Goal: Information Seeking & Learning: Learn about a topic

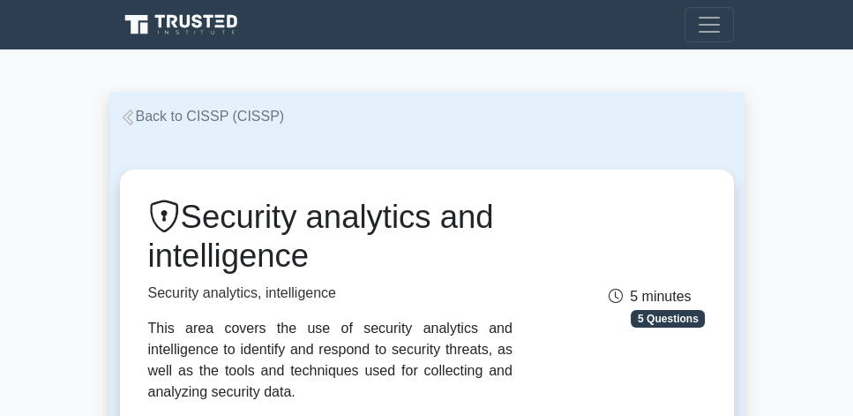
click at [207, 120] on link "Back to CISSP (CISSP)" at bounding box center [202, 116] width 165 height 15
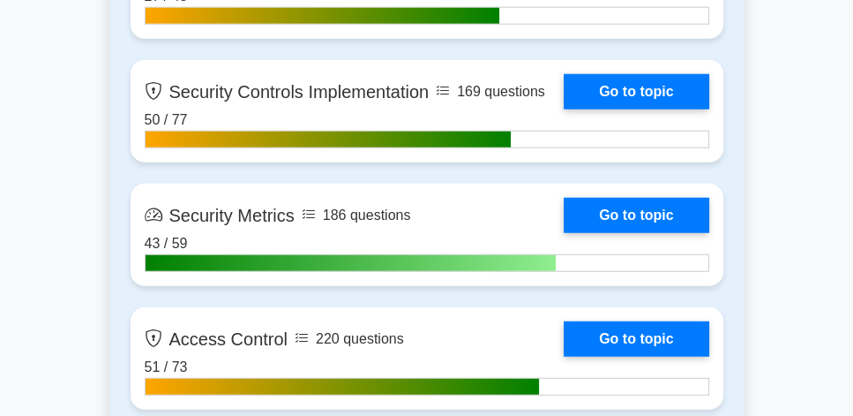
scroll to position [4184, 0]
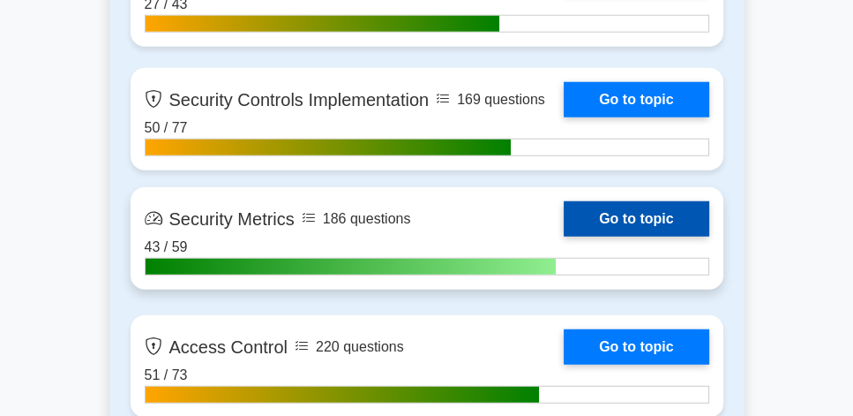
click at [659, 222] on link "Go to topic" at bounding box center [636, 218] width 145 height 35
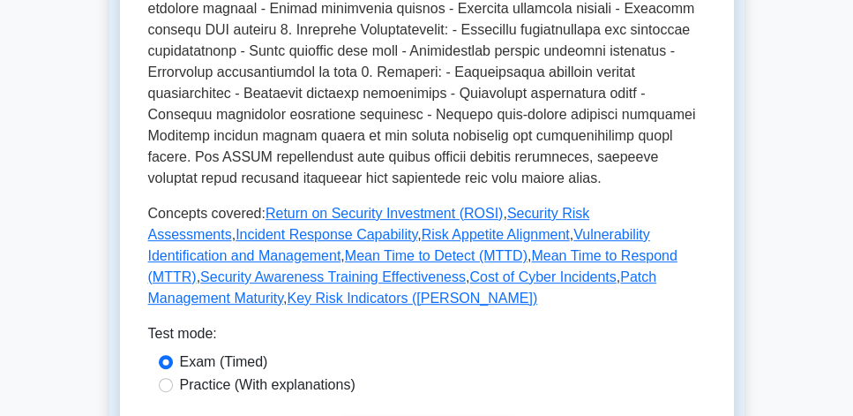
scroll to position [706, 0]
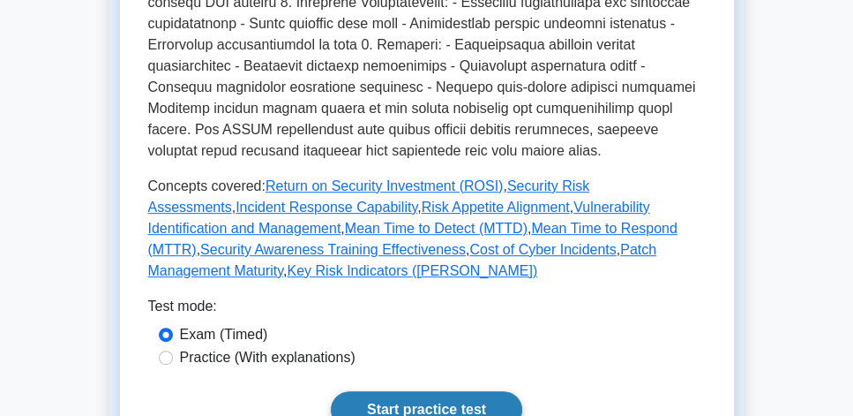
click at [493, 391] on link "Start practice test" at bounding box center [426, 409] width 191 height 37
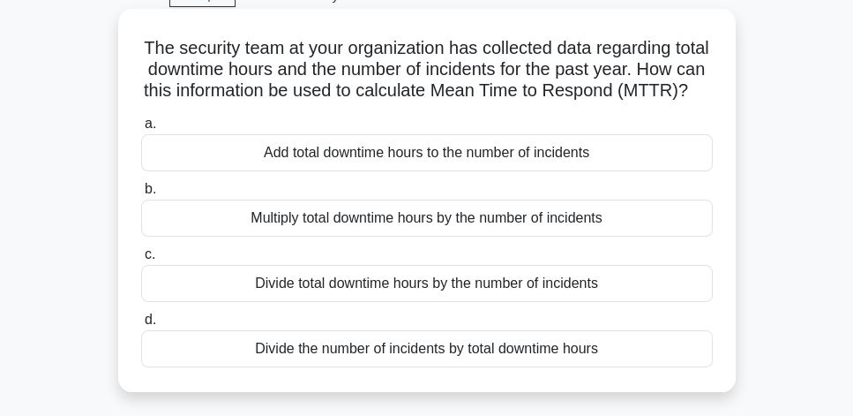
scroll to position [101, 0]
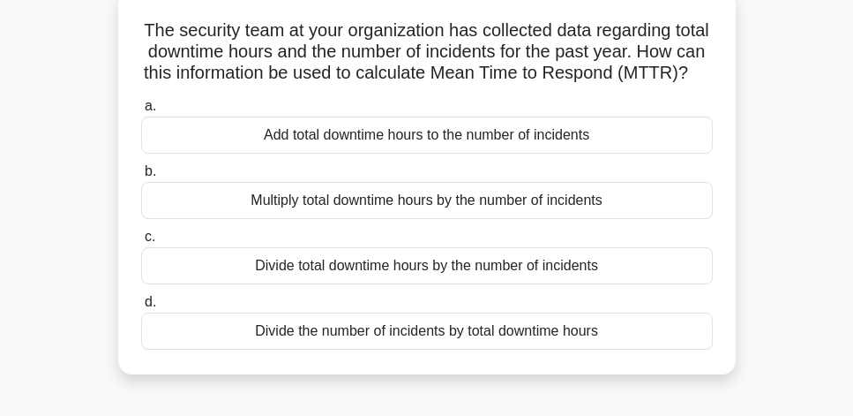
click at [559, 284] on div "Divide total downtime hours by the number of incidents" at bounding box center [427, 265] width 572 height 37
click at [141, 243] on input "c. Divide total downtime hours by the number of incidents" at bounding box center [141, 236] width 0 height 11
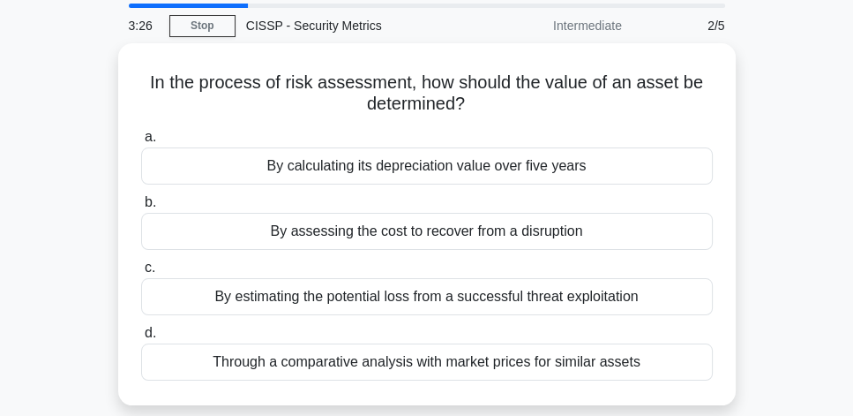
scroll to position [50, 0]
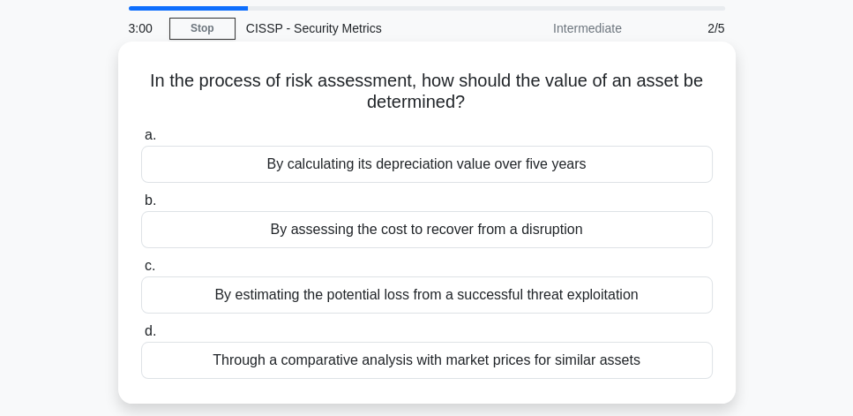
click at [576, 301] on div "By estimating the potential loss from a successful threat exploitation" at bounding box center [427, 294] width 572 height 37
click at [141, 272] on input "c. By estimating the potential loss from a successful threat exploitation" at bounding box center [141, 265] width 0 height 11
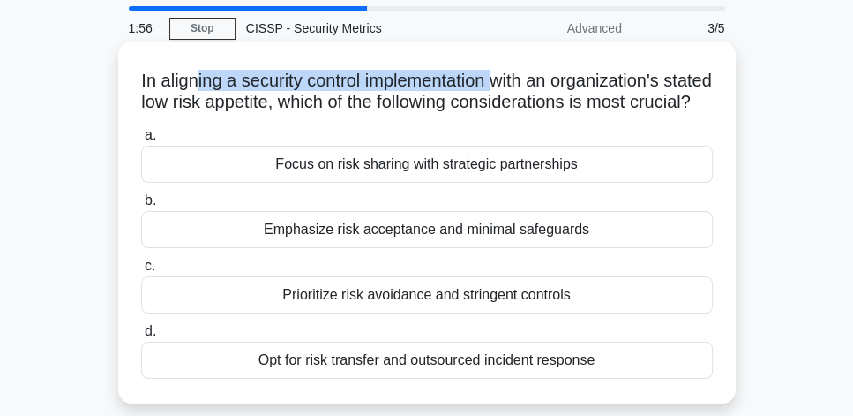
drag, startPoint x: 211, startPoint y: 85, endPoint x: 519, endPoint y: 87, distance: 307.9
click at [519, 87] on h5 "In aligning a security control implementation with an organization's stated low…" at bounding box center [426, 92] width 575 height 44
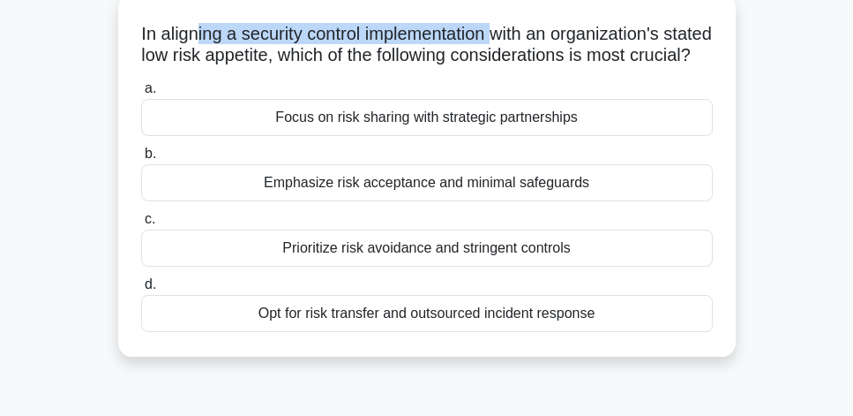
scroll to position [101, 0]
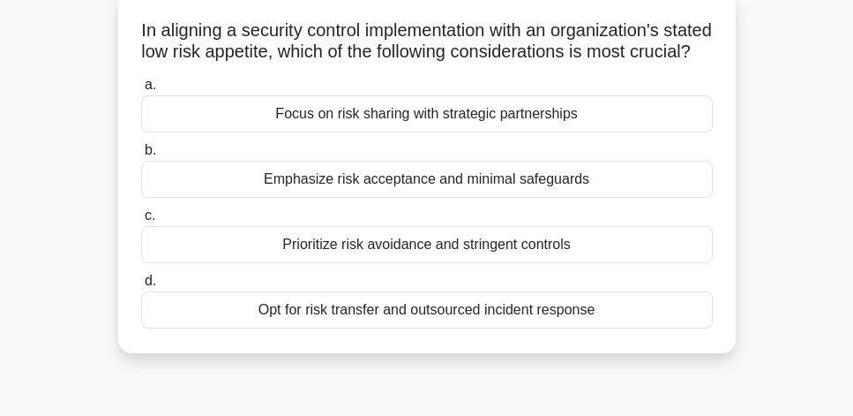
click at [563, 263] on div "Prioritize risk avoidance and stringent controls" at bounding box center [427, 244] width 572 height 37
click at [141, 221] on input "c. Prioritize risk avoidance and stringent controls" at bounding box center [141, 215] width 0 height 11
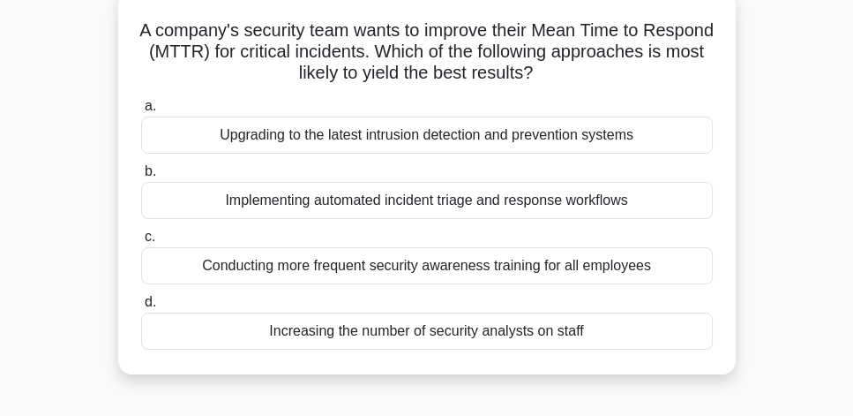
click at [668, 209] on div "Implementing automated incident triage and response workflows" at bounding box center [427, 200] width 572 height 37
click at [141, 177] on input "b. Implementing automated incident triage and response workflows" at bounding box center [141, 171] width 0 height 11
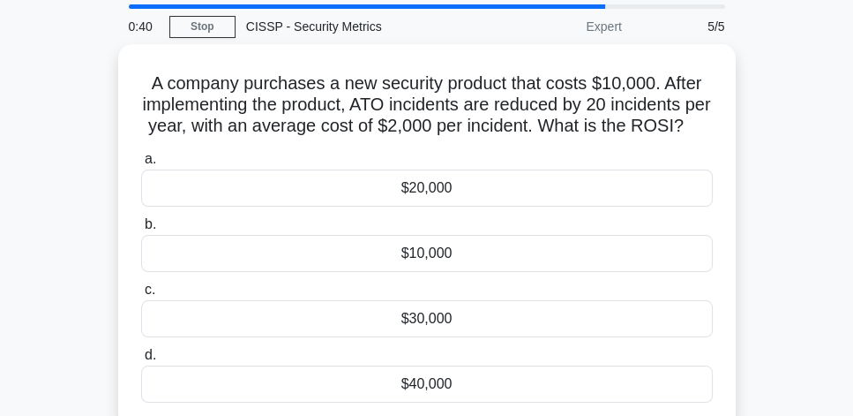
scroll to position [50, 0]
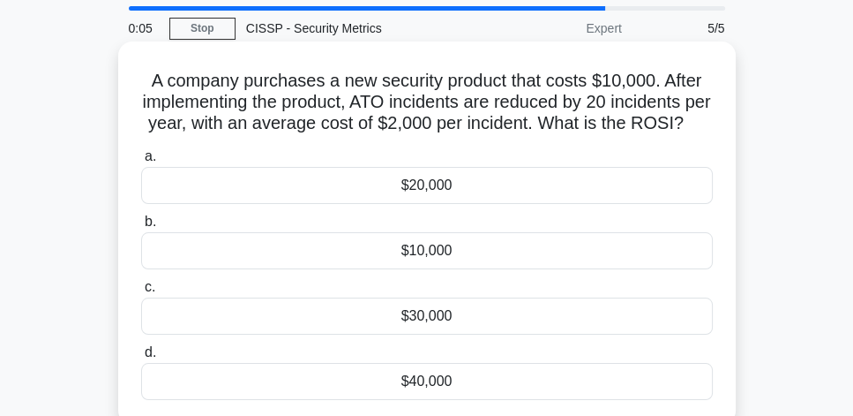
click at [442, 400] on div "$40,000" at bounding box center [427, 381] width 572 height 37
click at [141, 358] on input "d. $40,000" at bounding box center [141, 352] width 0 height 11
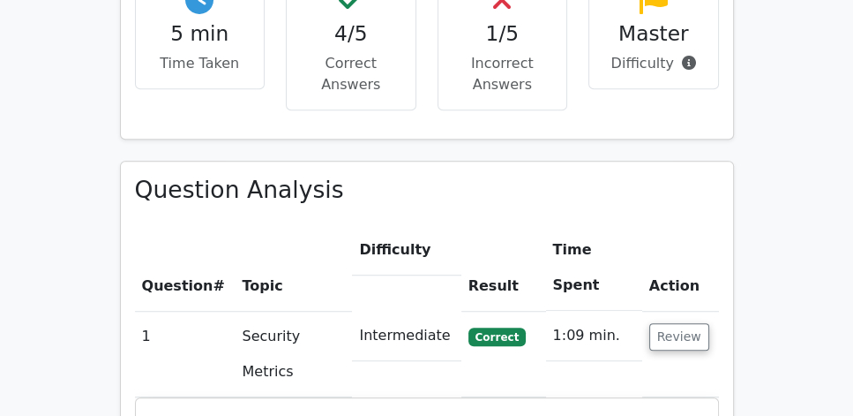
scroll to position [1159, 0]
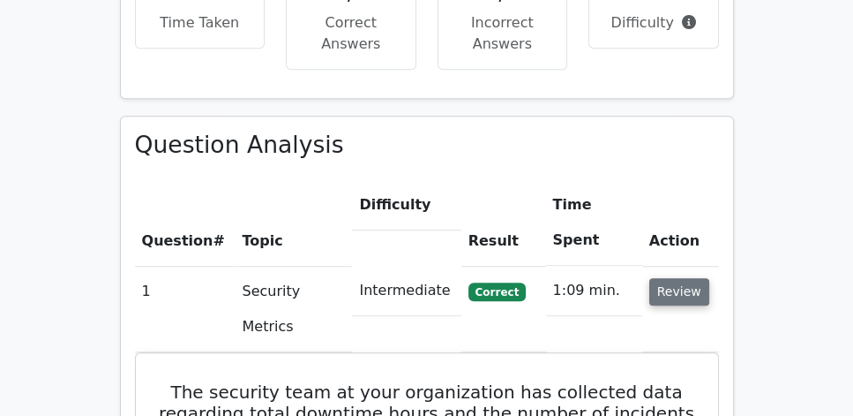
click at [658, 278] on button "Review" at bounding box center [679, 291] width 60 height 27
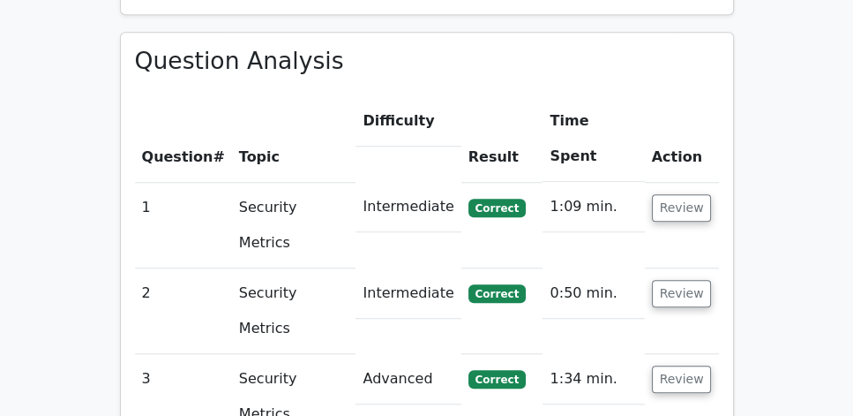
scroll to position [1210, 0]
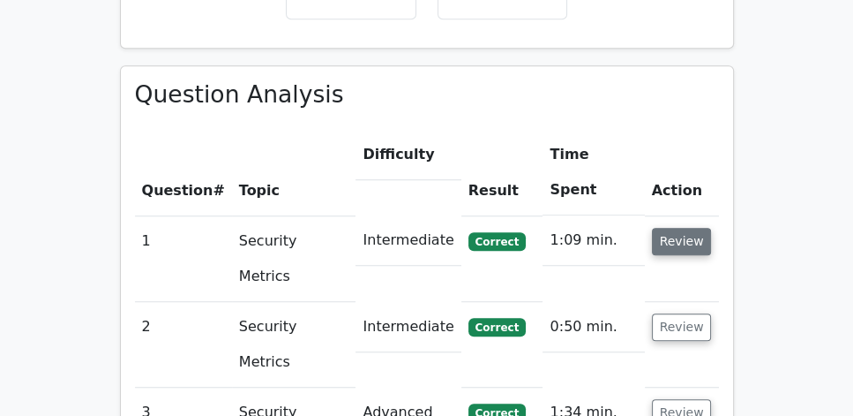
click at [675, 228] on button "Review" at bounding box center [682, 241] width 60 height 27
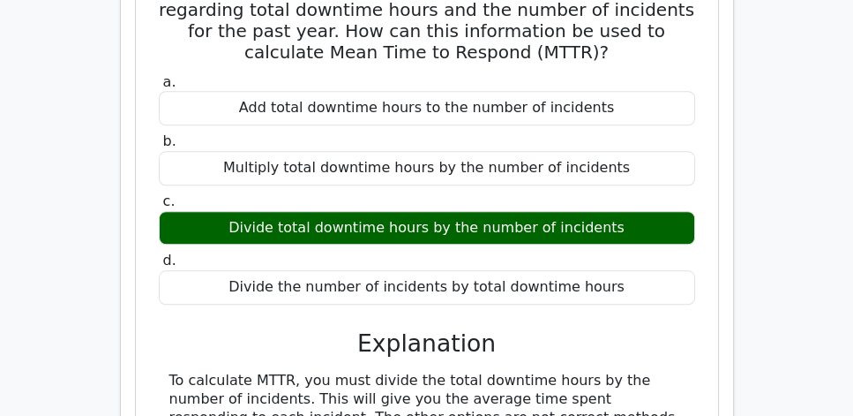
scroll to position [1563, 0]
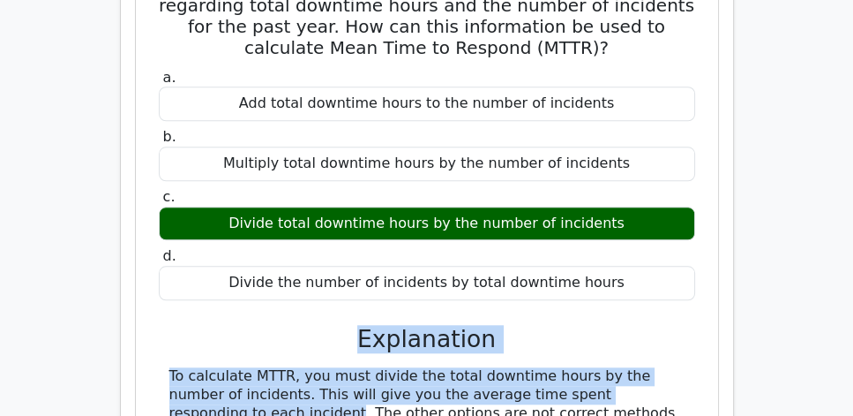
drag, startPoint x: 336, startPoint y: 215, endPoint x: 679, endPoint y: 281, distance: 348.5
click at [679, 281] on div "a. Add total downtime hours to the number of incidents b. Multiply total downti…" at bounding box center [427, 278] width 540 height 426
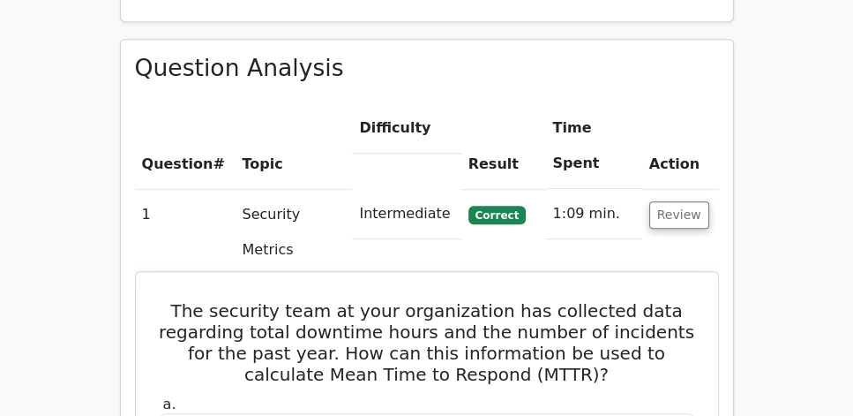
scroll to position [1159, 0]
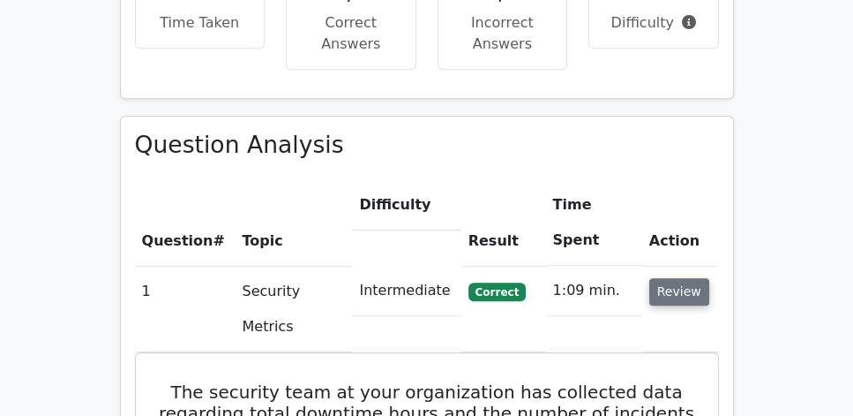
click at [660, 278] on button "Review" at bounding box center [679, 291] width 60 height 27
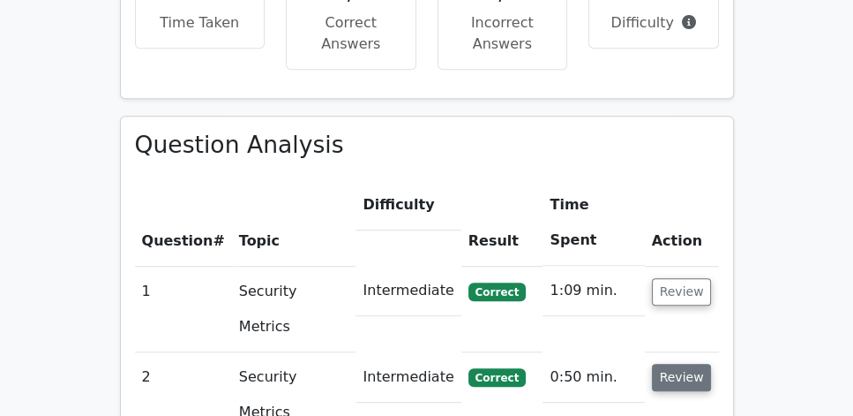
click at [668, 364] on button "Review" at bounding box center [682, 377] width 60 height 27
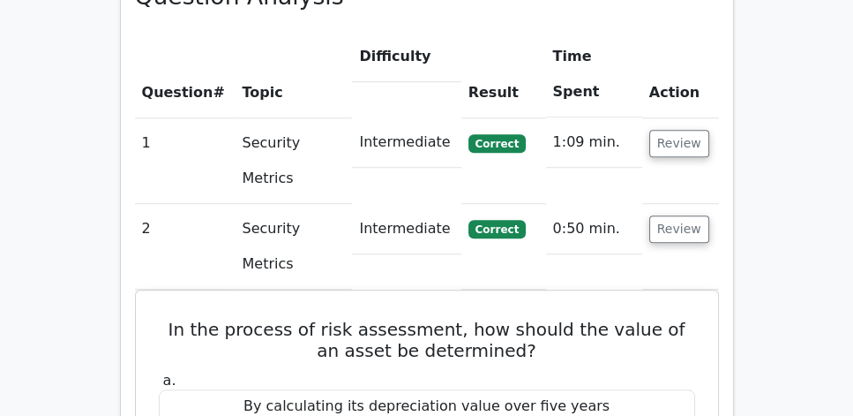
scroll to position [1361, 0]
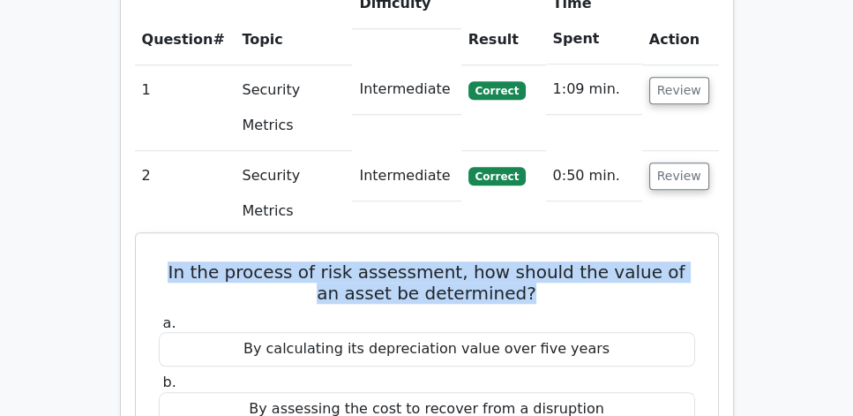
drag, startPoint x: 156, startPoint y: 112, endPoint x: 685, endPoint y: 139, distance: 529.2
click at [685, 261] on h5 "In the process of risk assessment, how should the value of an asset be determin…" at bounding box center [427, 282] width 540 height 42
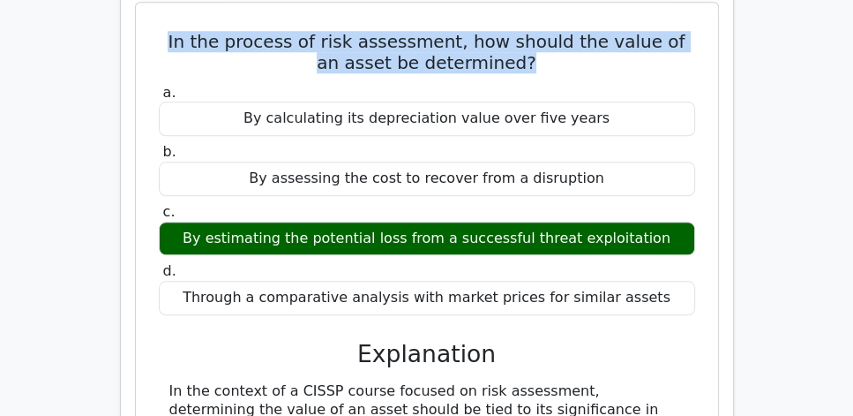
scroll to position [1663, 0]
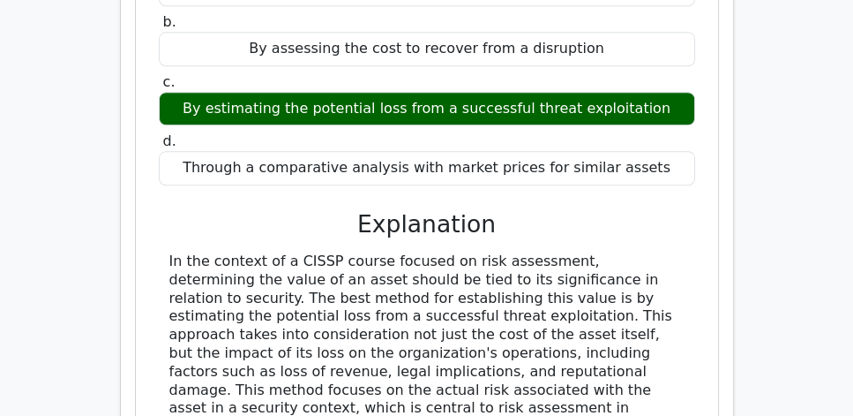
scroll to position [1713, 0]
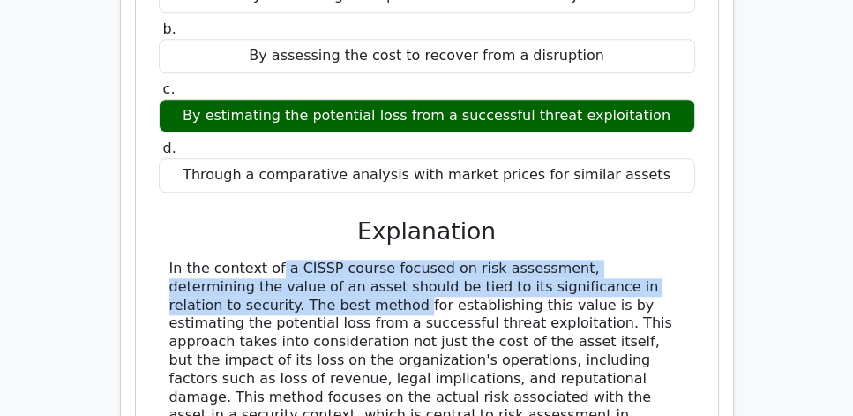
drag, startPoint x: 169, startPoint y: 116, endPoint x: 681, endPoint y: 131, distance: 512.0
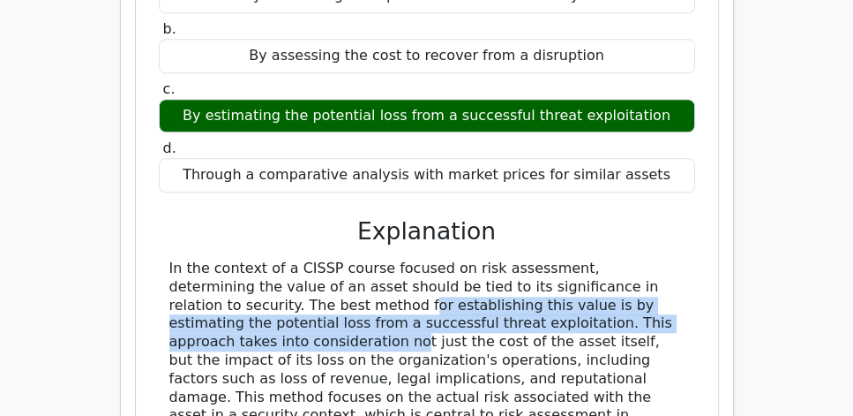
drag, startPoint x: 171, startPoint y: 150, endPoint x: 618, endPoint y: 167, distance: 446.8
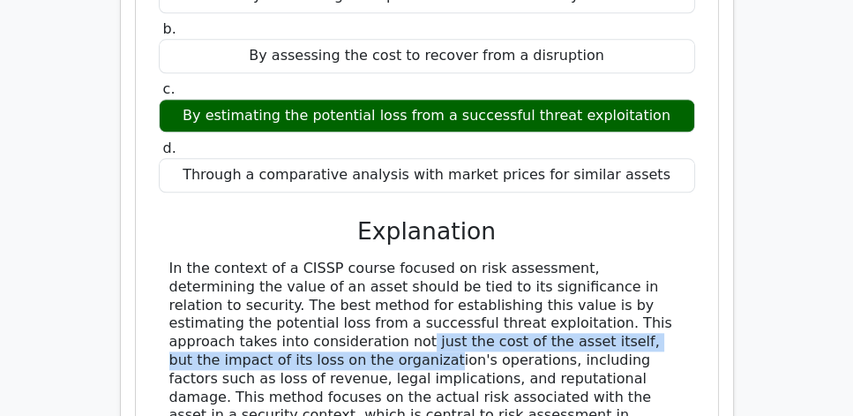
drag, startPoint x: 171, startPoint y: 188, endPoint x: 672, endPoint y: 188, distance: 501.2
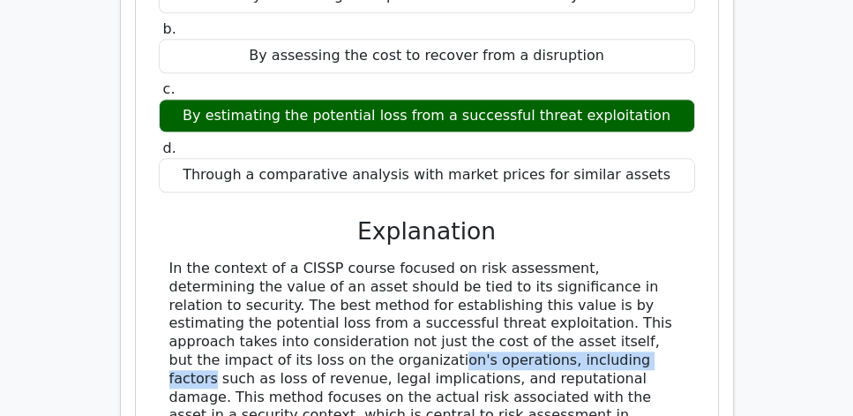
drag, startPoint x: 171, startPoint y: 208, endPoint x: 394, endPoint y: 205, distance: 222.4
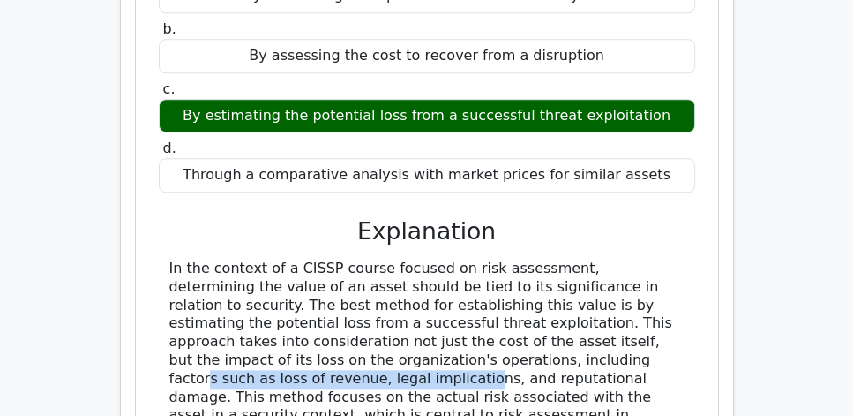
drag, startPoint x: 392, startPoint y: 206, endPoint x: 678, endPoint y: 205, distance: 285.9
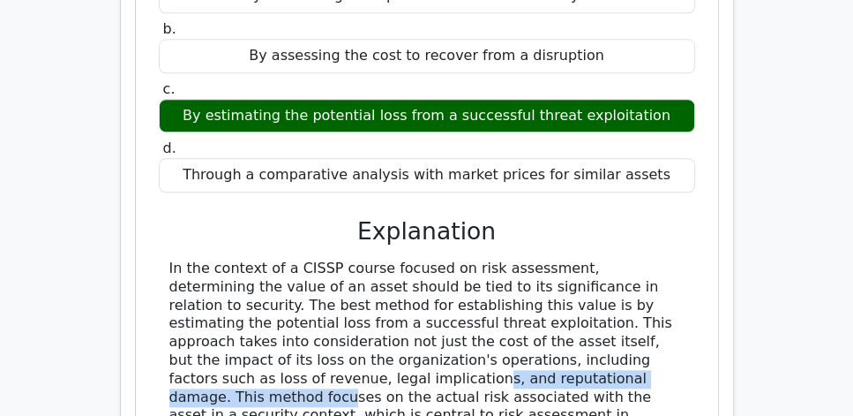
drag, startPoint x: 166, startPoint y: 224, endPoint x: 469, endPoint y: 228, distance: 303.5
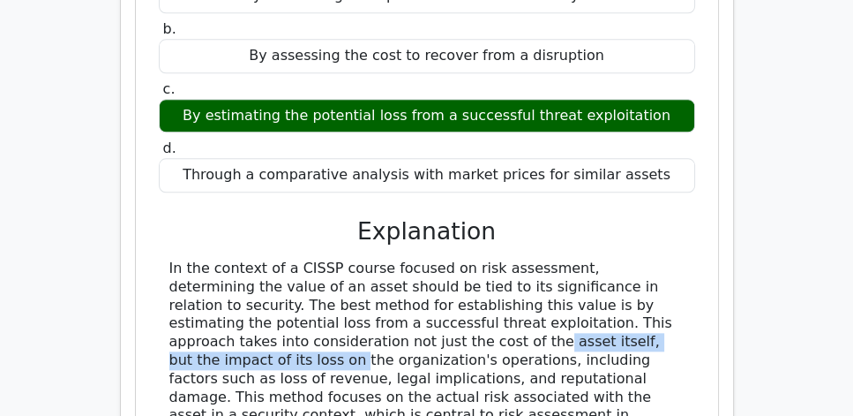
drag, startPoint x: 309, startPoint y: 185, endPoint x: 596, endPoint y: 190, distance: 286.8
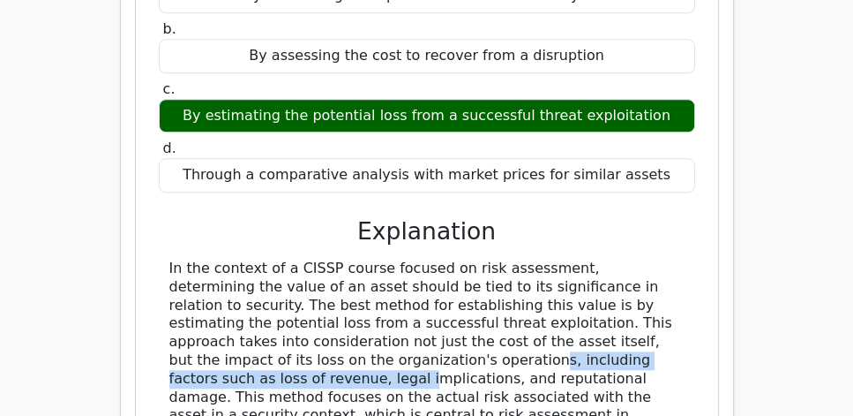
drag, startPoint x: 265, startPoint y: 209, endPoint x: 610, endPoint y: 209, distance: 345.0
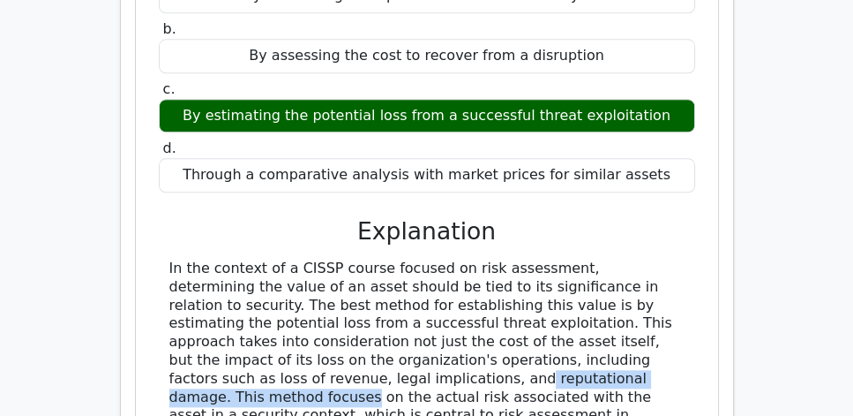
drag, startPoint x: 206, startPoint y: 226, endPoint x: 486, endPoint y: 228, distance: 279.7
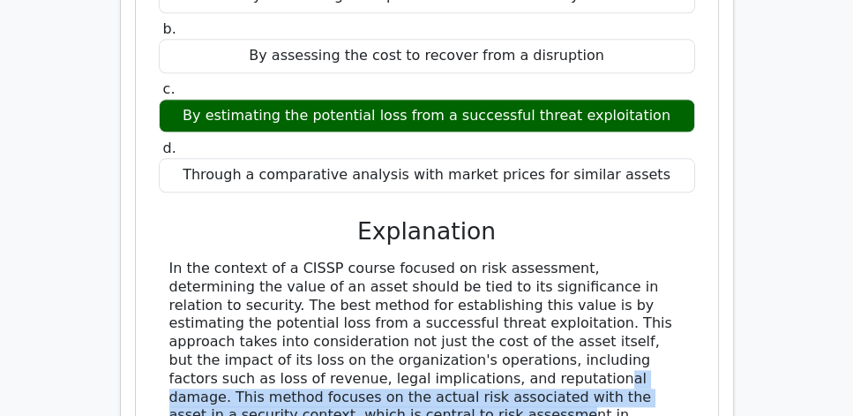
drag, startPoint x: 279, startPoint y: 228, endPoint x: 660, endPoint y: 244, distance: 381.5
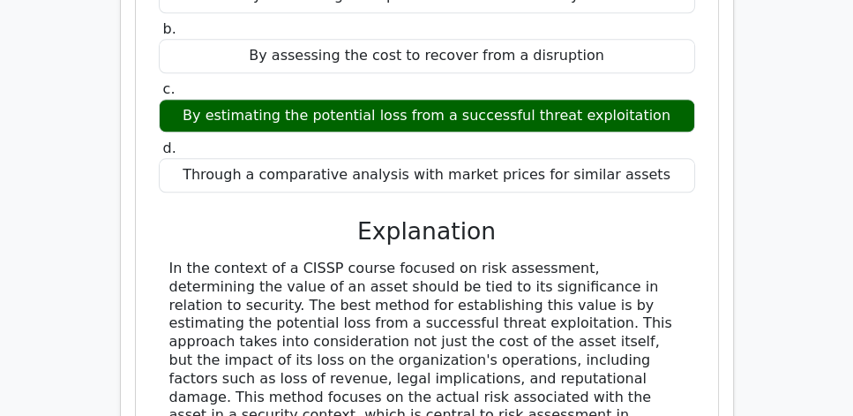
drag, startPoint x: 461, startPoint y: 261, endPoint x: 173, endPoint y: 119, distance: 321.6
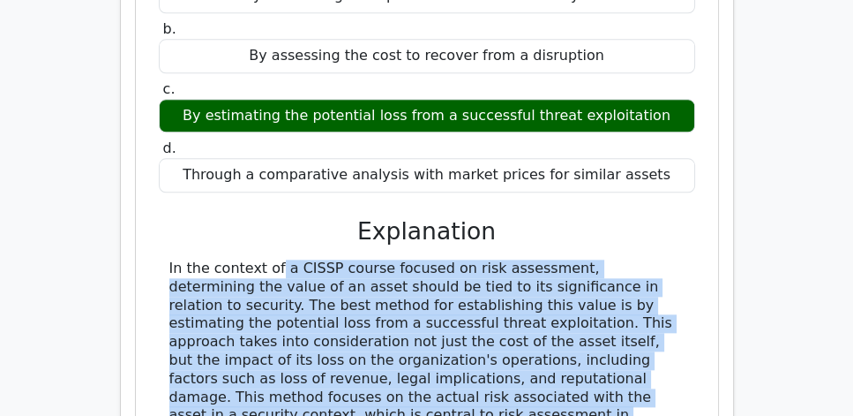
copy div "In the context of a CISSP course focused on risk assessment, determining the va…"
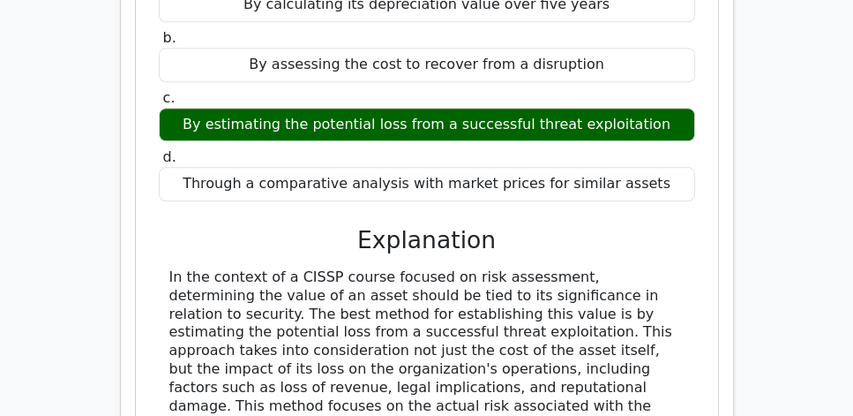
click at [782, 254] on main "Go Premium CISSP Preparation Package (2025) 5693 Superior-grade CISSP practice …" at bounding box center [426, 113] width 853 height 3552
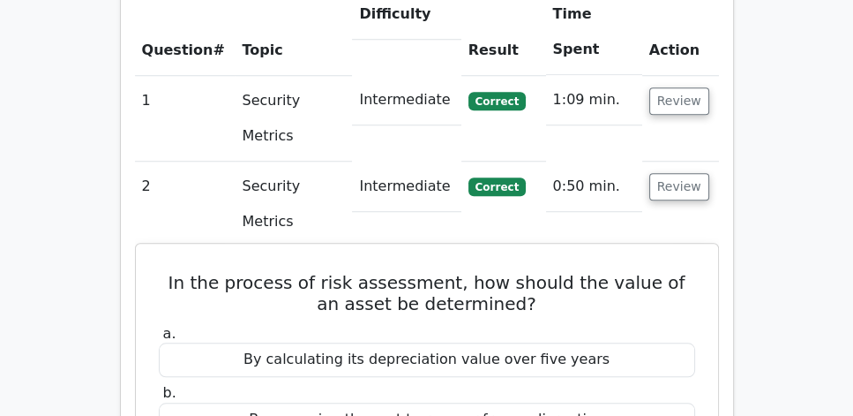
scroll to position [1361, 0]
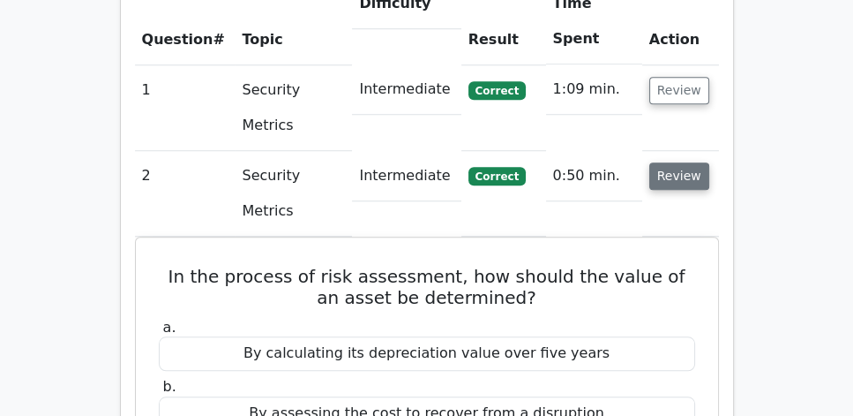
click at [676, 162] on button "Review" at bounding box center [679, 175] width 60 height 27
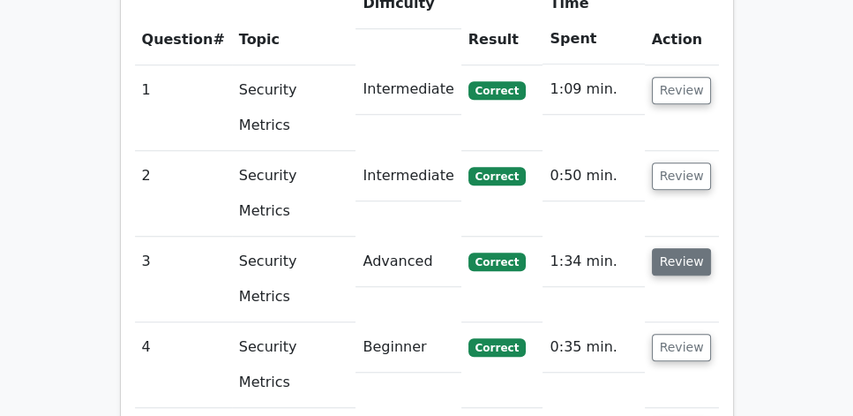
click at [678, 248] on button "Review" at bounding box center [682, 261] width 60 height 27
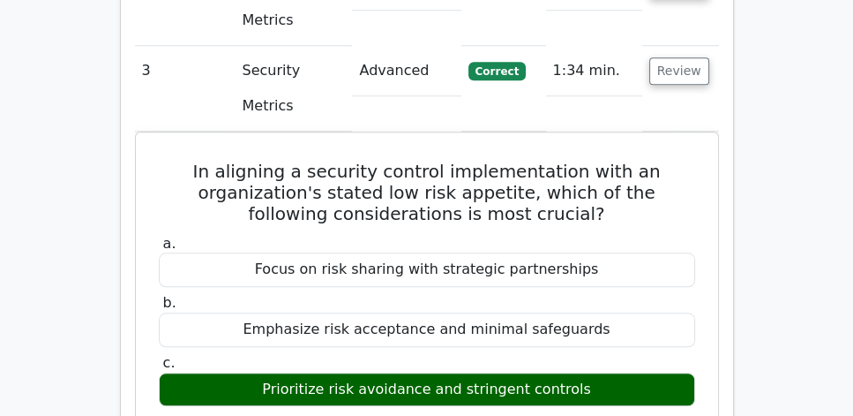
scroll to position [1512, 0]
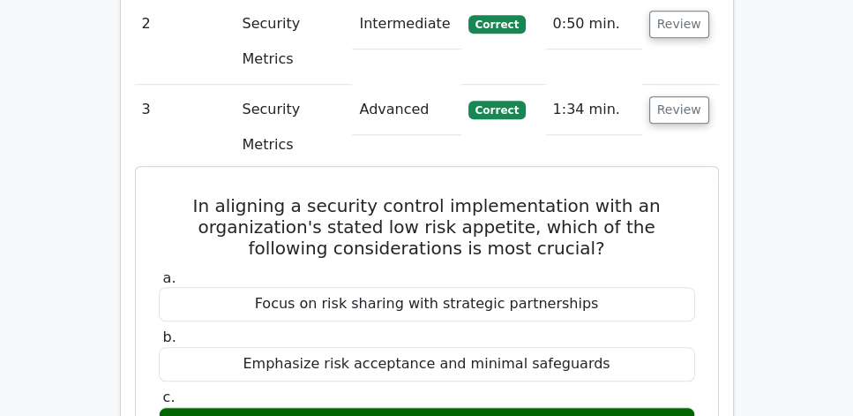
drag, startPoint x: 190, startPoint y: 22, endPoint x: 632, endPoint y: 300, distance: 522.2
copy div "In aligning a security control implementation with an organization's stated low…"
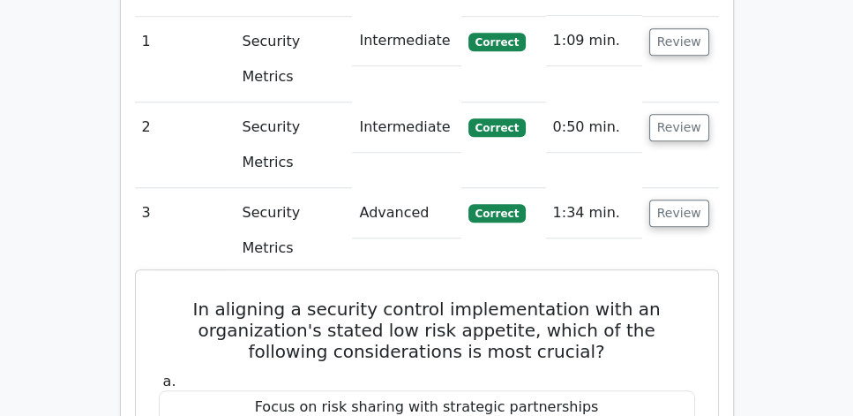
scroll to position [1412, 0]
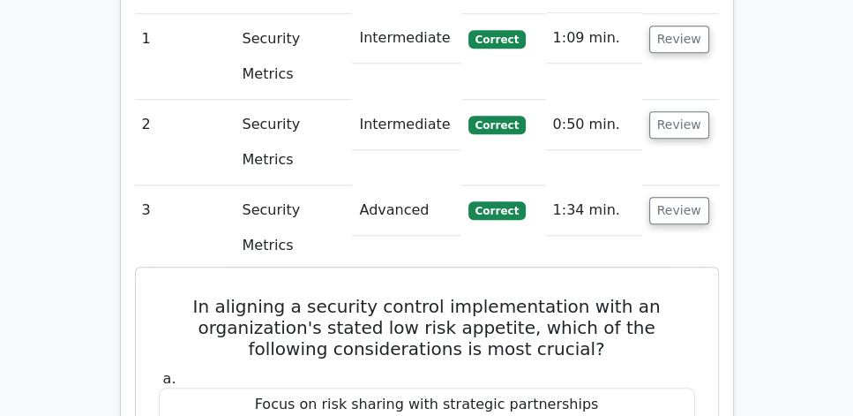
copy div "In aligning a security control implementation with an organization's stated low…"
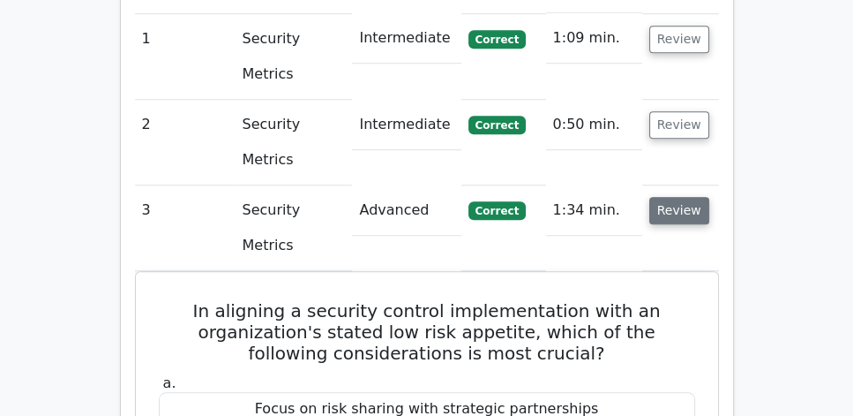
click at [675, 197] on button "Review" at bounding box center [679, 210] width 60 height 27
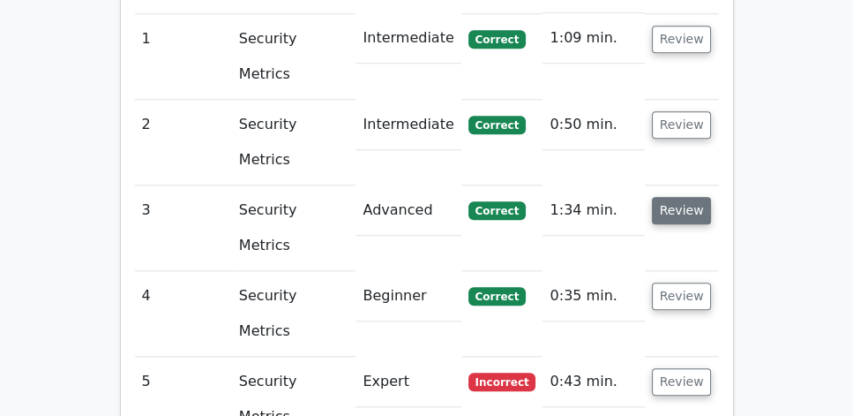
click at [690, 197] on button "Review" at bounding box center [682, 210] width 60 height 27
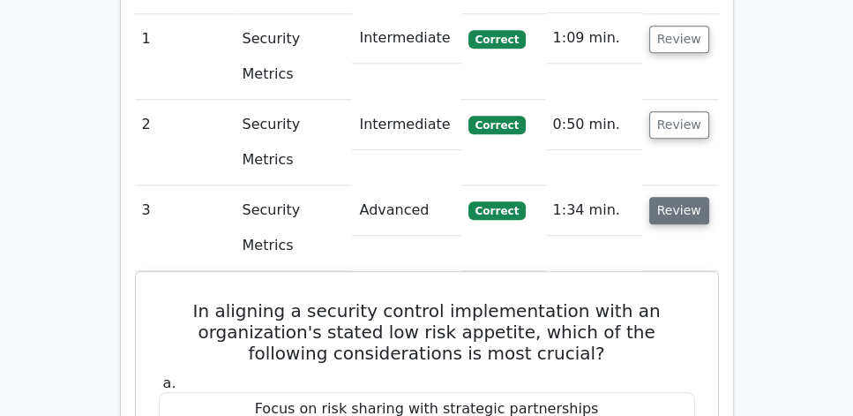
click at [689, 197] on button "Review" at bounding box center [679, 210] width 60 height 27
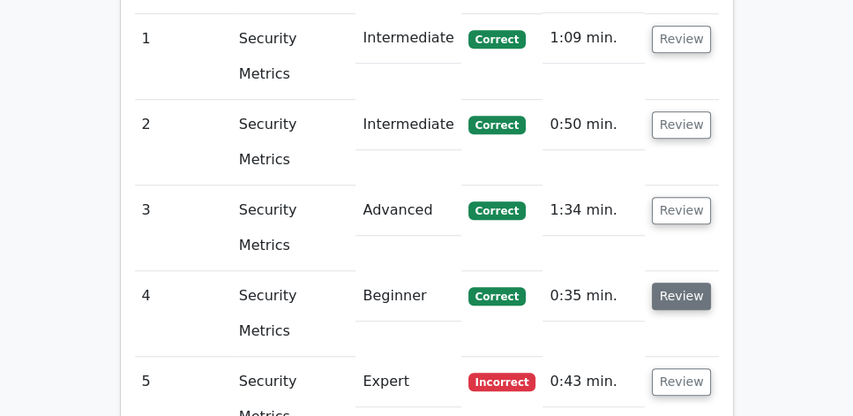
click at [678, 282] on button "Review" at bounding box center [682, 295] width 60 height 27
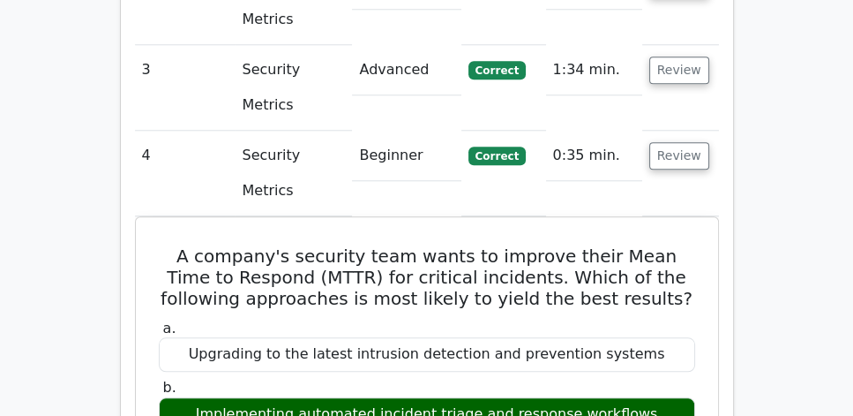
scroll to position [1563, 0]
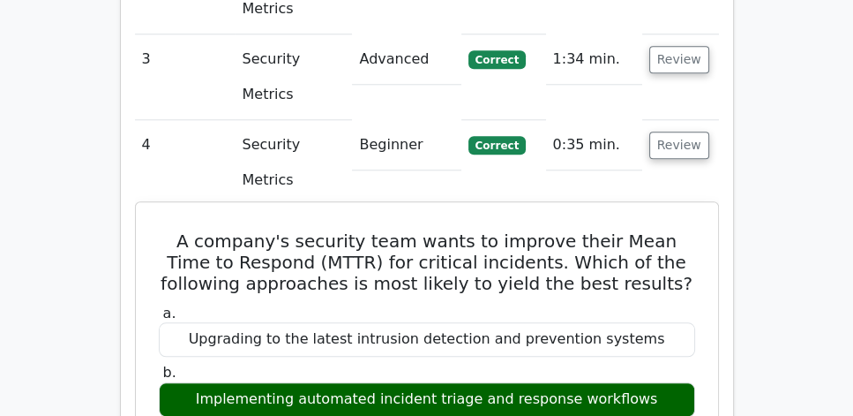
drag, startPoint x: 161, startPoint y: 19, endPoint x: 613, endPoint y: 300, distance: 533.0
copy div "A company's security team wants to improve their Mean Time to Respond (MTTR) fo…"
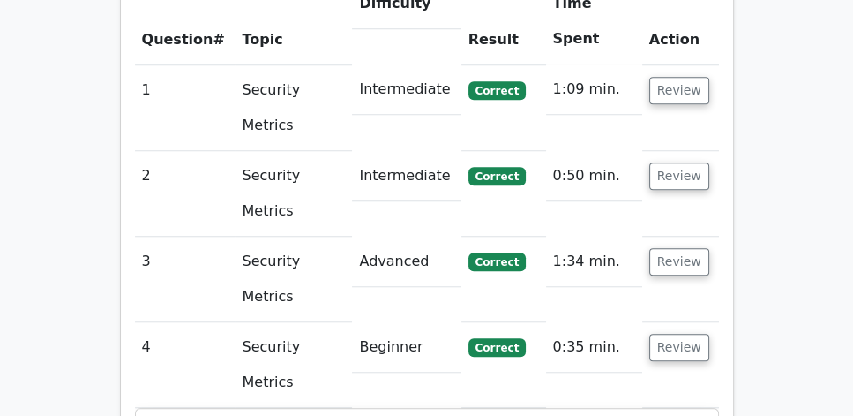
click at [706, 322] on td "Review" at bounding box center [680, 365] width 77 height 86
click at [692, 334] on button "Review" at bounding box center [679, 347] width 60 height 27
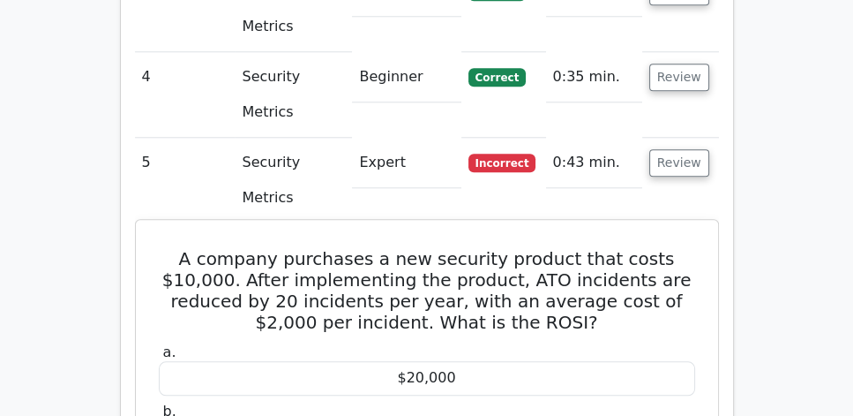
scroll to position [1563, 0]
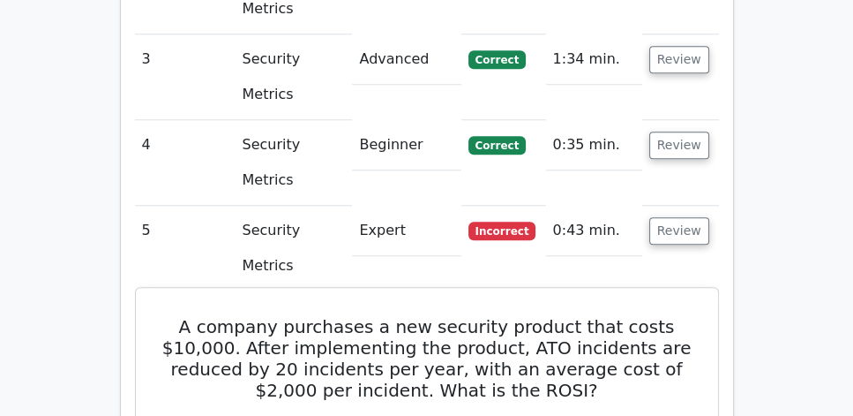
drag, startPoint x: 183, startPoint y: 61, endPoint x: 518, endPoint y: 364, distance: 452.3
copy div "A company purchases a new security product that costs $10,000. After implementi…"
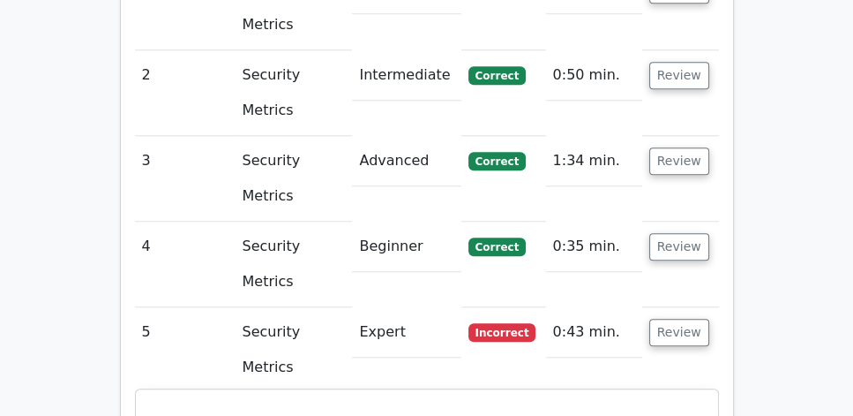
scroll to position [1412, 0]
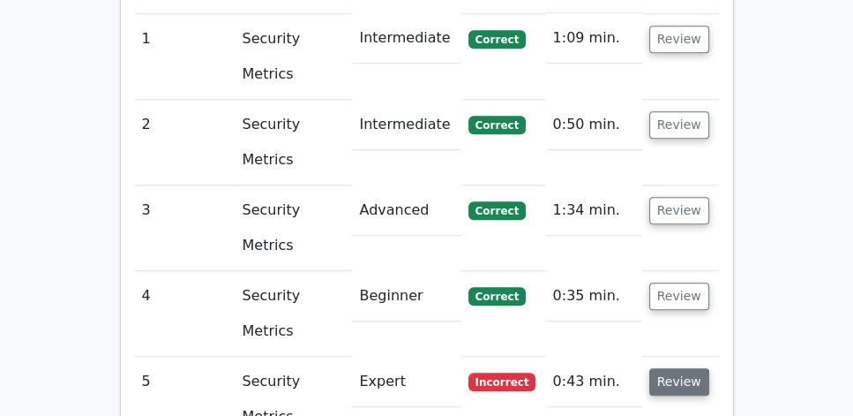
click at [671, 368] on button "Review" at bounding box center [679, 381] width 60 height 27
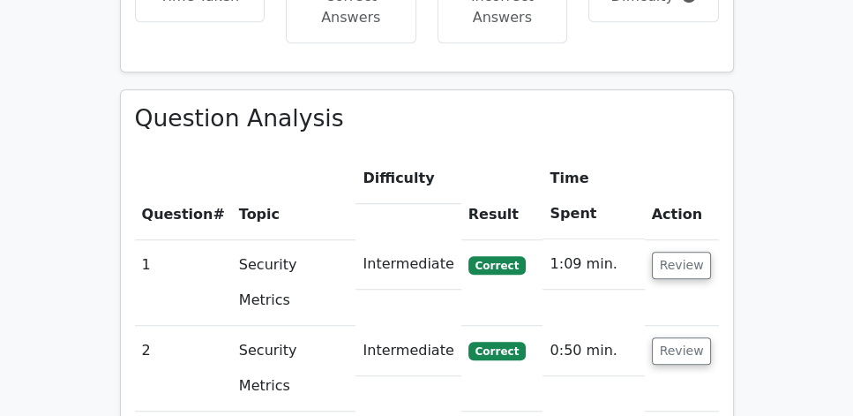
scroll to position [1109, 0]
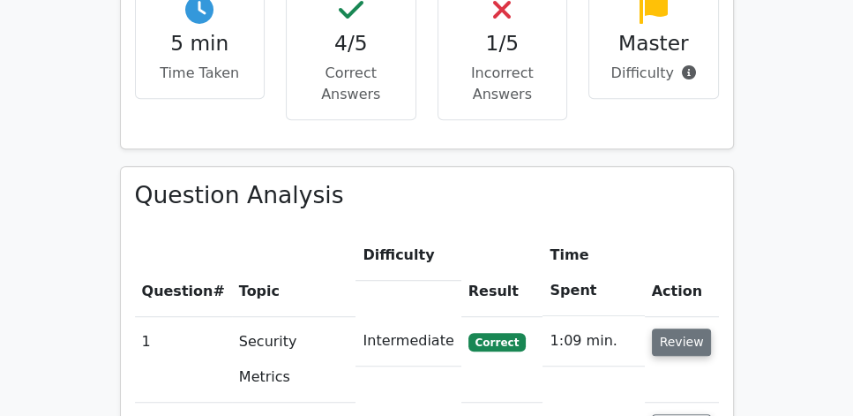
click at [669, 328] on button "Review" at bounding box center [682, 341] width 60 height 27
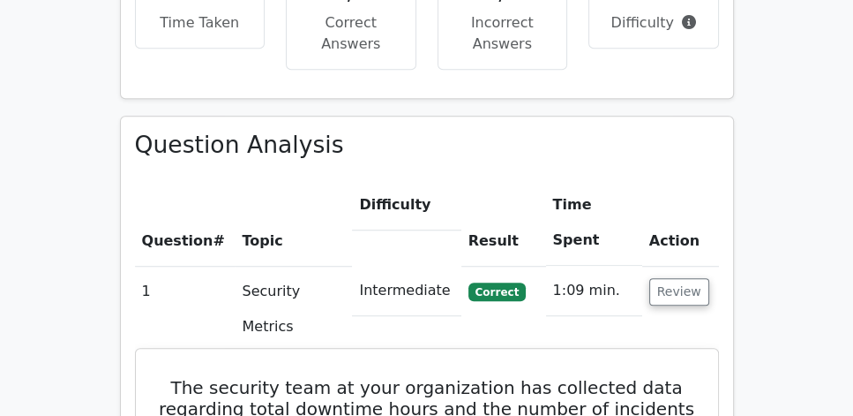
scroll to position [1159, 0]
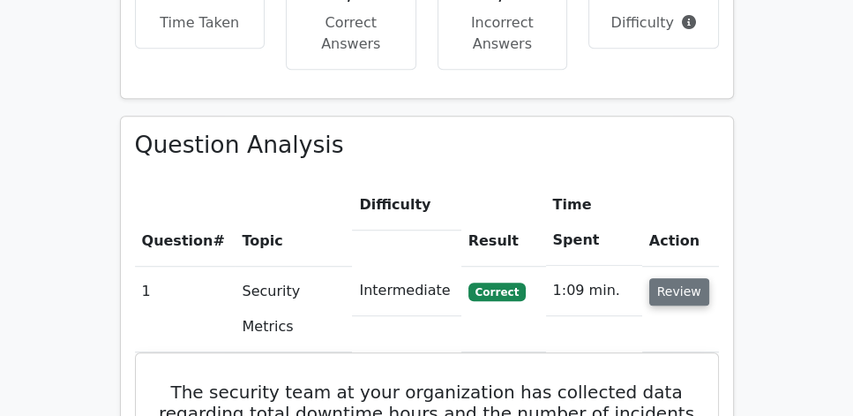
click at [675, 278] on button "Review" at bounding box center [679, 291] width 60 height 27
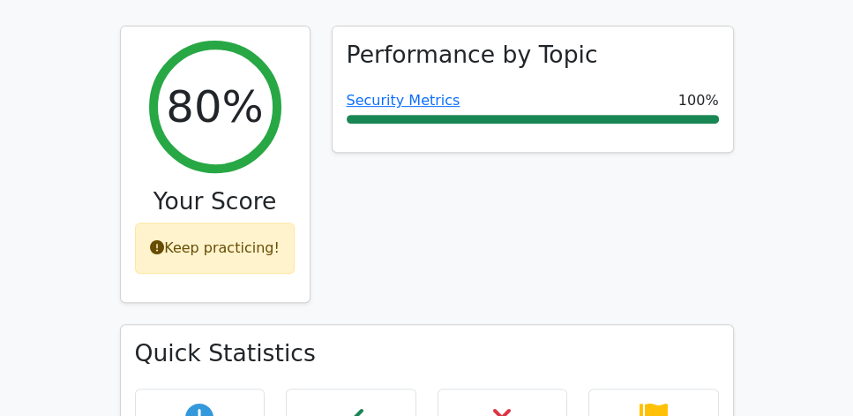
scroll to position [604, 0]
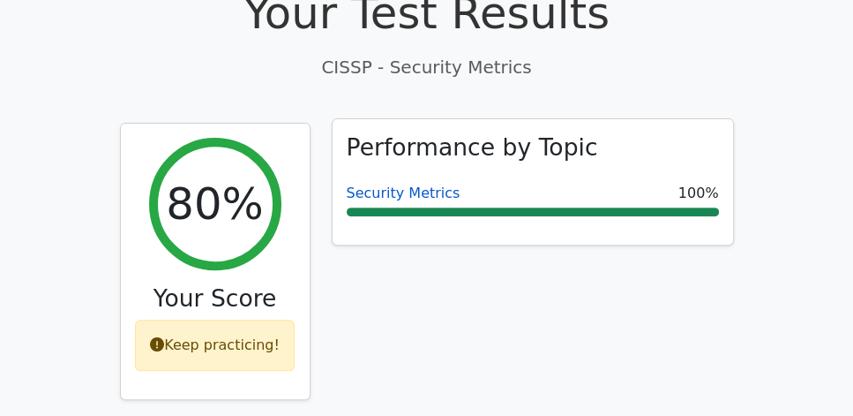
click at [420, 184] on link "Security Metrics" at bounding box center [404, 192] width 114 height 17
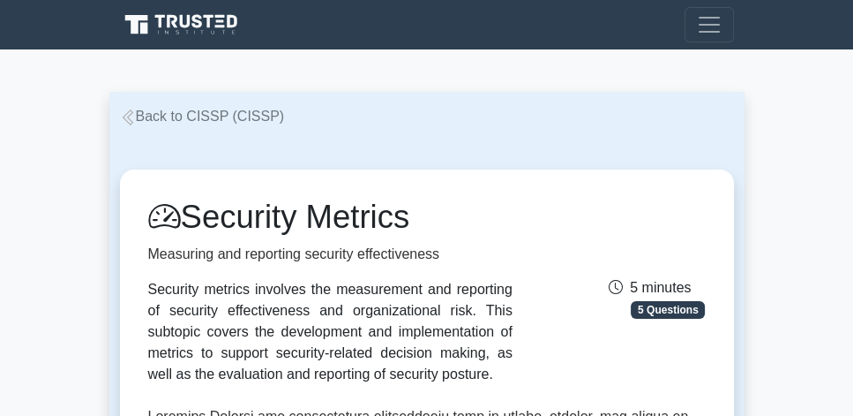
click at [224, 112] on link "Back to CISSP (CISSP)" at bounding box center [202, 116] width 165 height 15
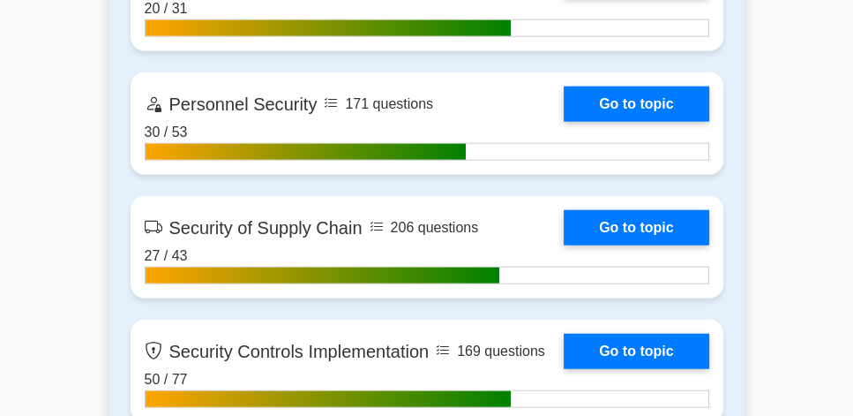
scroll to position [4235, 0]
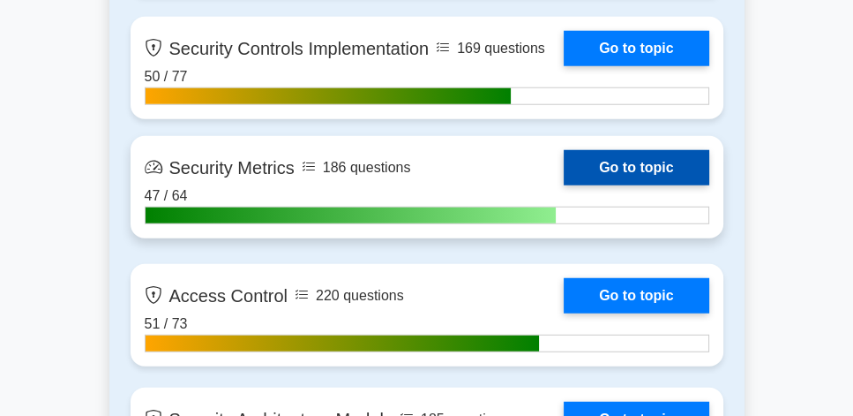
click at [650, 166] on link "Go to topic" at bounding box center [636, 167] width 145 height 35
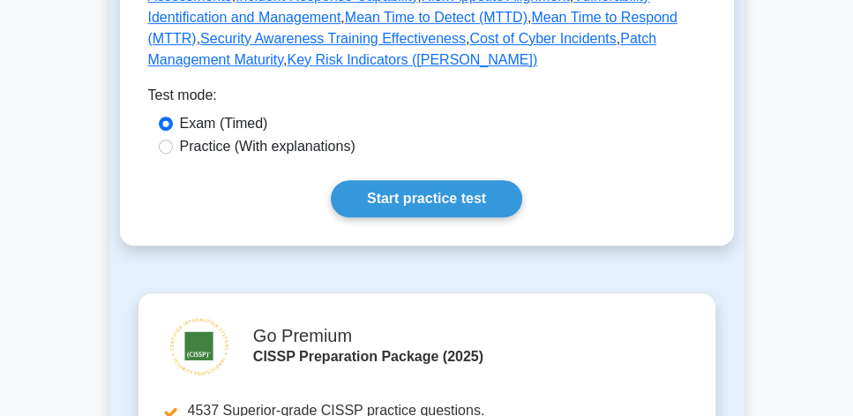
scroll to position [1008, 0]
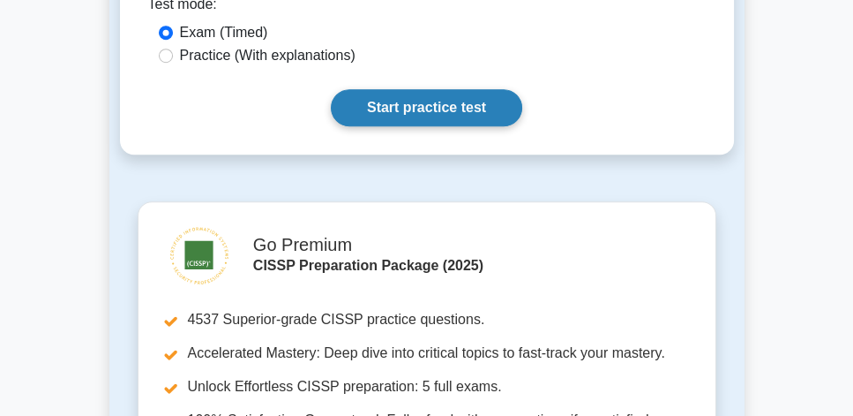
click at [446, 91] on link "Start practice test" at bounding box center [426, 107] width 191 height 37
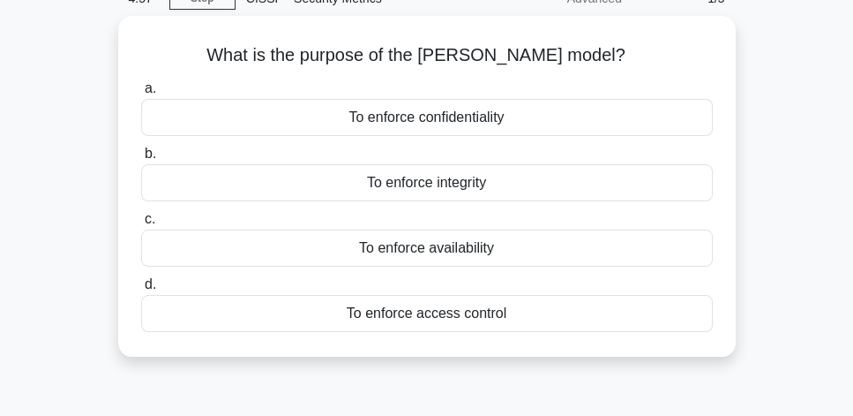
scroll to position [50, 0]
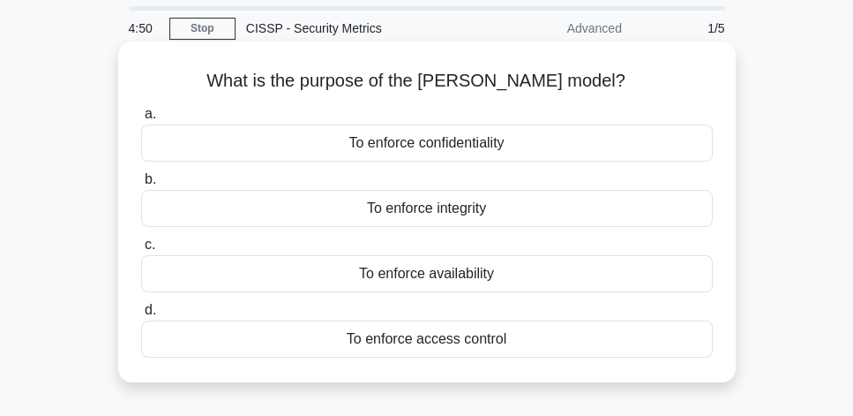
click at [481, 146] on div "To enforce confidentiality" at bounding box center [427, 142] width 572 height 37
click at [141, 120] on input "a. To enforce confidentiality" at bounding box center [141, 114] width 0 height 11
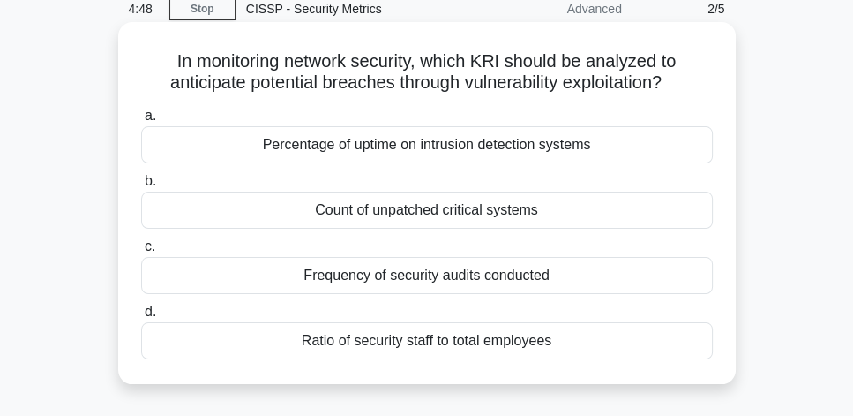
scroll to position [101, 0]
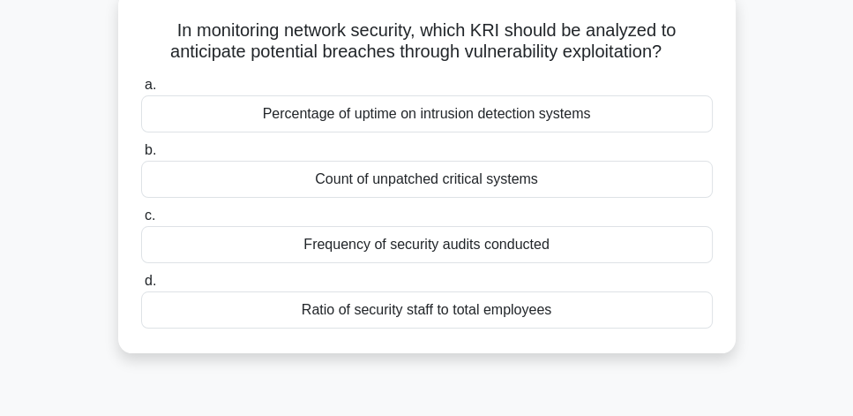
click at [512, 184] on div "Count of unpatched critical systems" at bounding box center [427, 179] width 572 height 37
click at [141, 156] on input "b. Count of unpatched critical systems" at bounding box center [141, 150] width 0 height 11
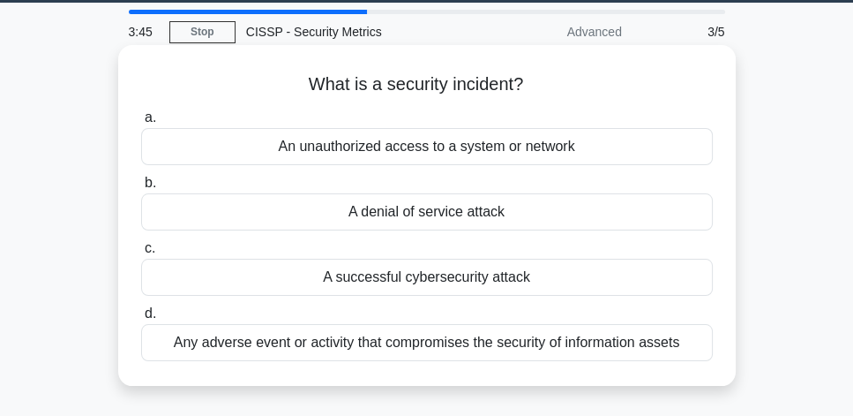
scroll to position [50, 0]
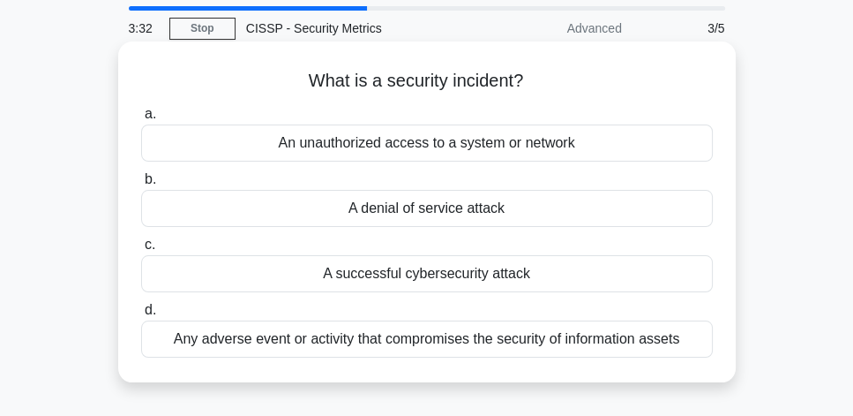
click at [608, 344] on div "Any adverse event or activity that compromises the security of information asse…" at bounding box center [427, 338] width 572 height 37
click at [141, 316] on input "d. Any adverse event or activity that compromises the security of information a…" at bounding box center [141, 309] width 0 height 11
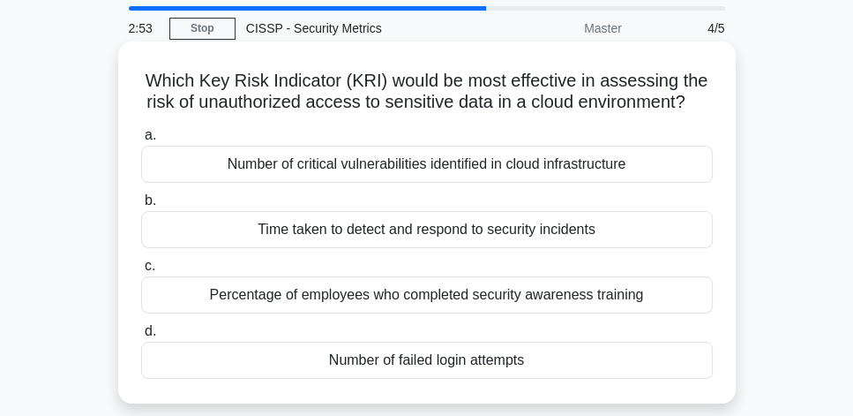
click at [533, 359] on div "Number of failed login attempts" at bounding box center [427, 359] width 572 height 37
click at [141, 337] on input "d. Number of failed login attempts" at bounding box center [141, 331] width 0 height 11
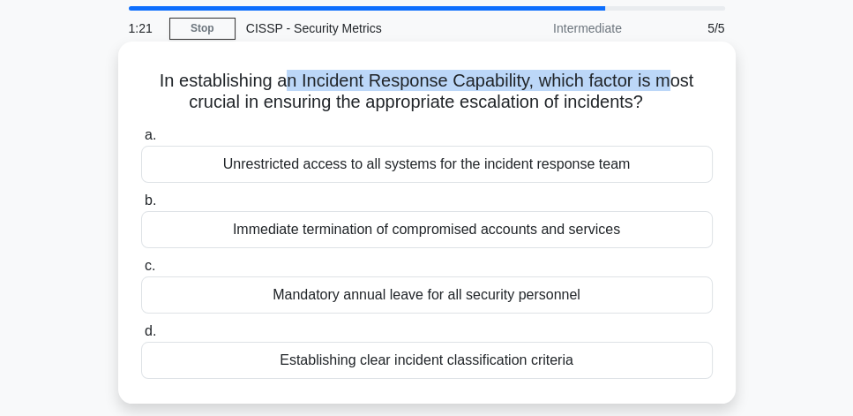
drag, startPoint x: 283, startPoint y: 84, endPoint x: 679, endPoint y: 79, distance: 395.3
click at [679, 79] on h5 "In establishing an Incident Response Capability, which factor is most crucial i…" at bounding box center [426, 92] width 575 height 44
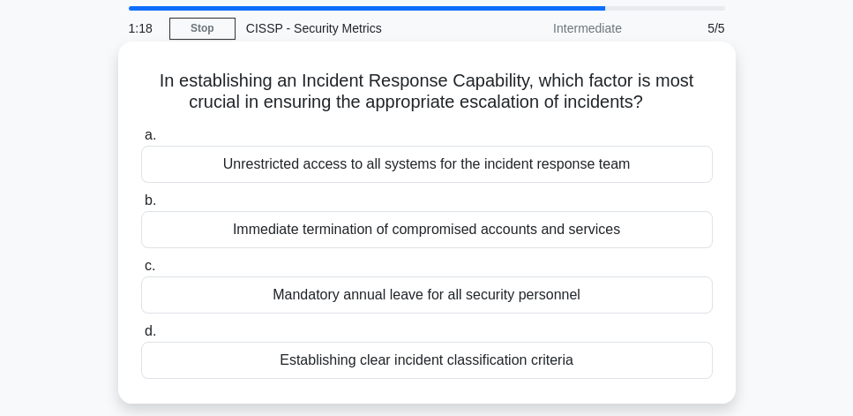
click at [399, 108] on h5 "In establishing an Incident Response Capability, which factor is most crucial i…" at bounding box center [426, 92] width 575 height 44
click at [494, 367] on div "Establishing clear incident classification criteria" at bounding box center [427, 359] width 572 height 37
click at [141, 337] on input "d. Establishing clear incident classification criteria" at bounding box center [141, 331] width 0 height 11
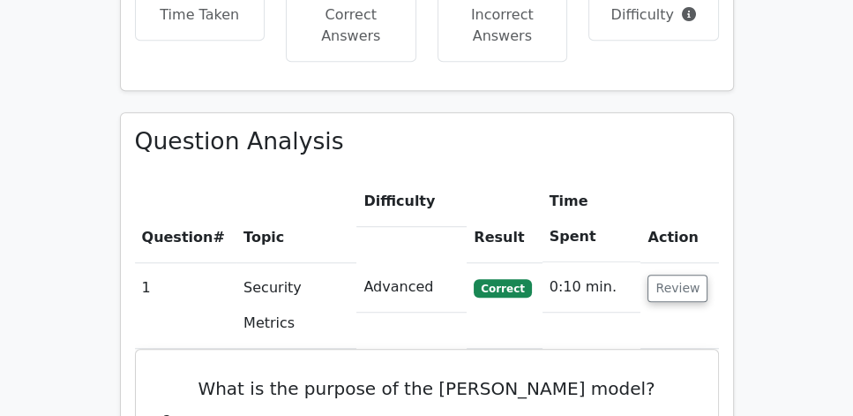
scroll to position [1210, 0]
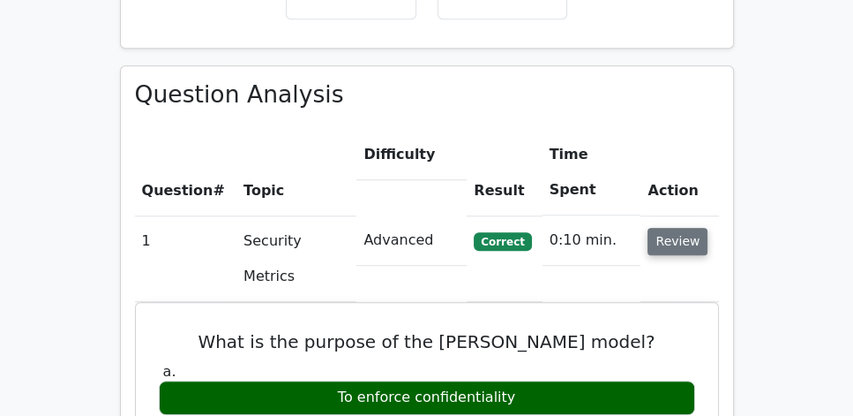
click at [682, 228] on button "Review" at bounding box center [678, 241] width 60 height 27
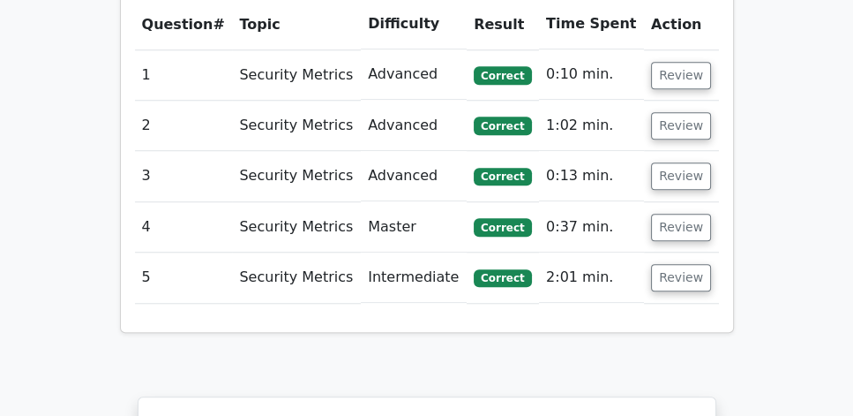
scroll to position [1260, 0]
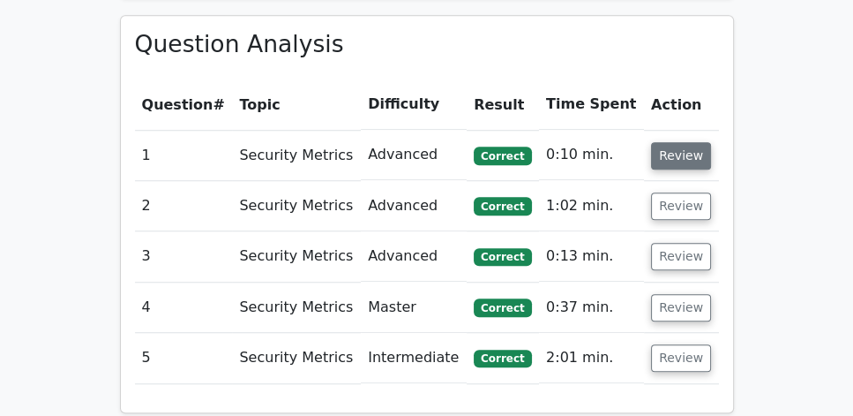
click at [659, 142] on button "Review" at bounding box center [681, 155] width 60 height 27
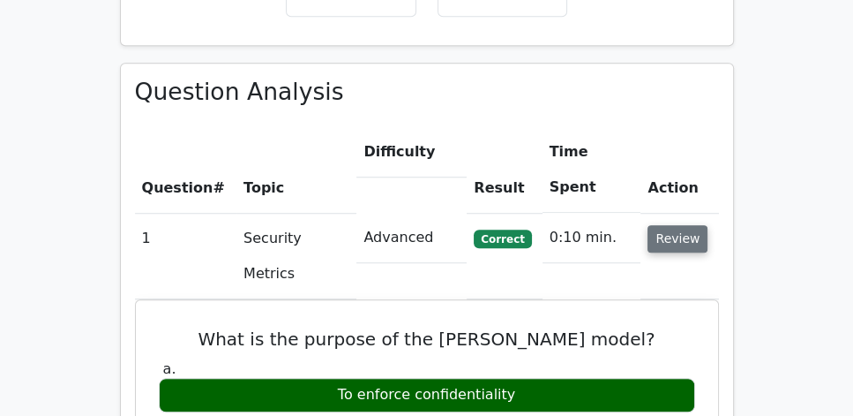
scroll to position [1210, 0]
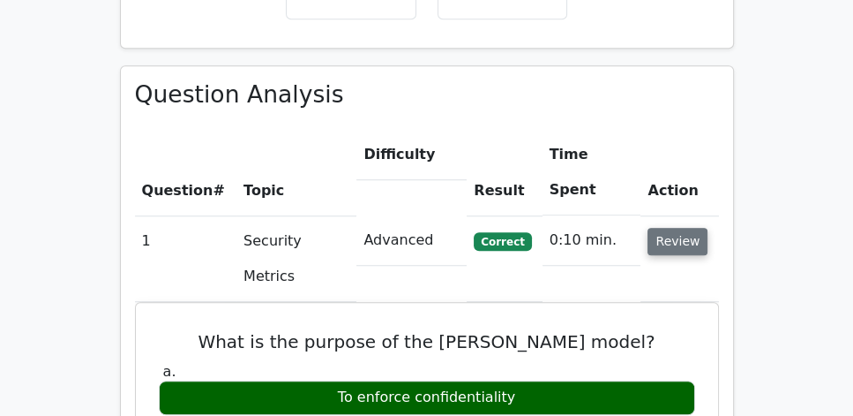
click at [684, 228] on button "Review" at bounding box center [678, 241] width 60 height 27
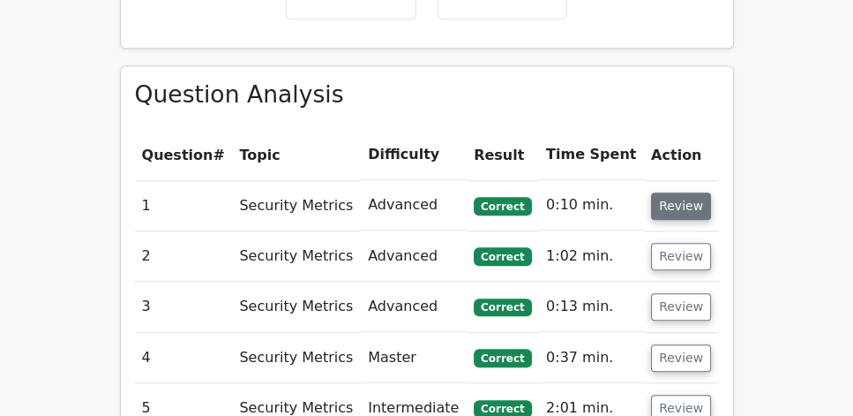
click at [684, 192] on button "Review" at bounding box center [681, 205] width 60 height 27
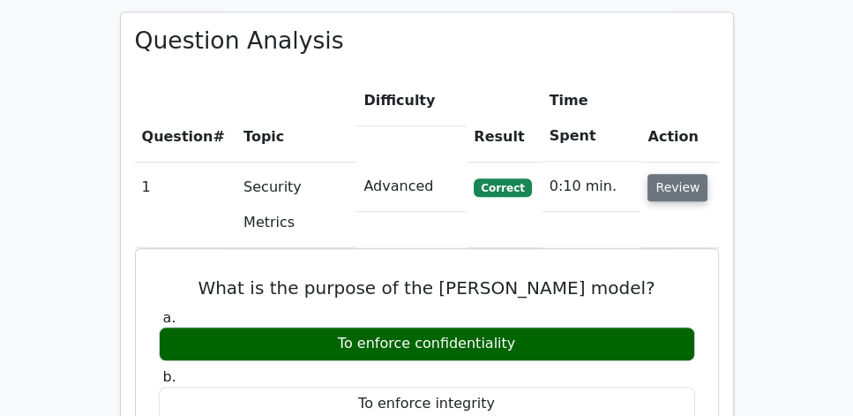
scroll to position [1260, 0]
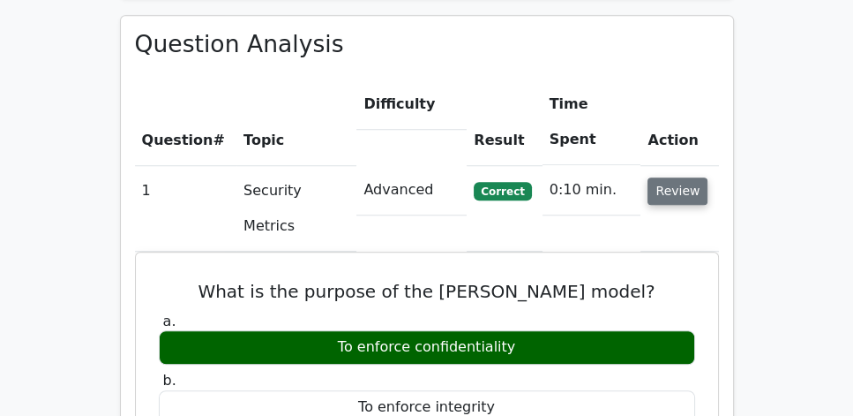
click at [681, 177] on button "Review" at bounding box center [678, 190] width 60 height 27
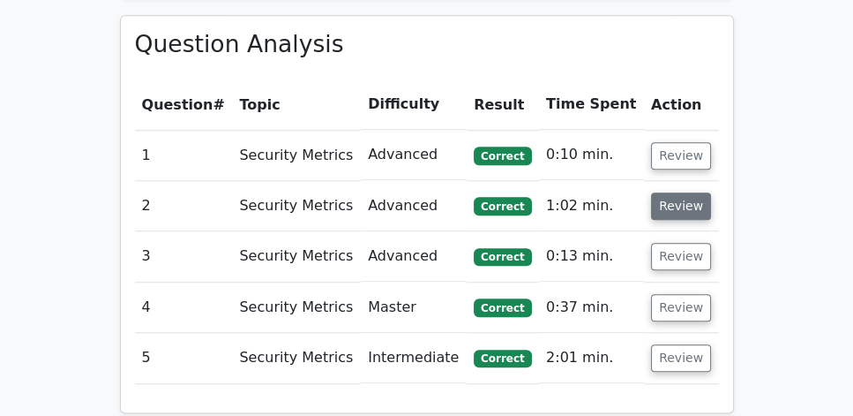
click at [681, 192] on button "Review" at bounding box center [681, 205] width 60 height 27
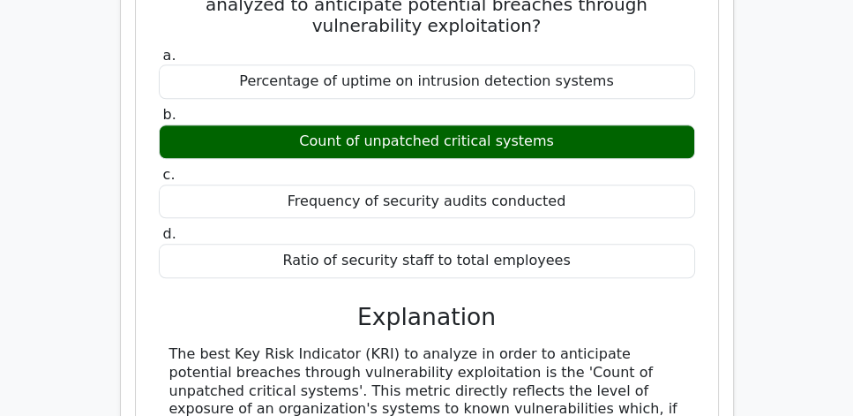
scroll to position [1663, 0]
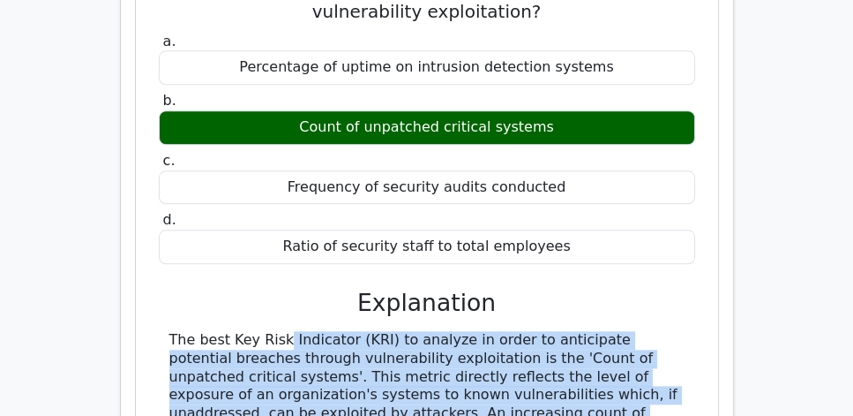
copy div "The best Key Risk Indicator (KRI) to analyze in order to anticipate potential b…"
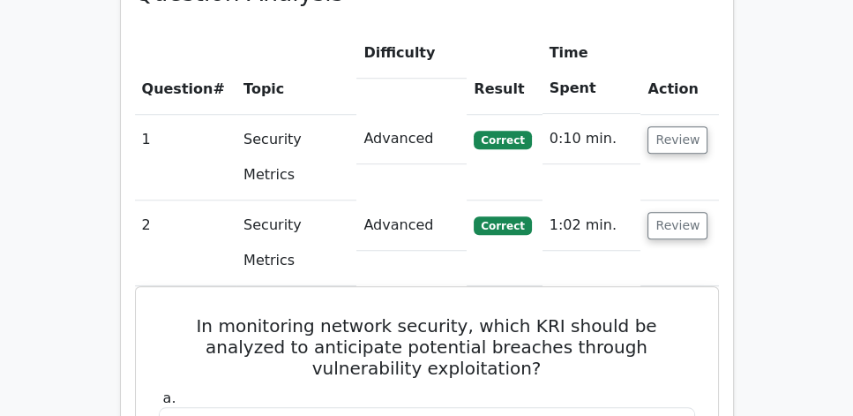
scroll to position [1310, 0]
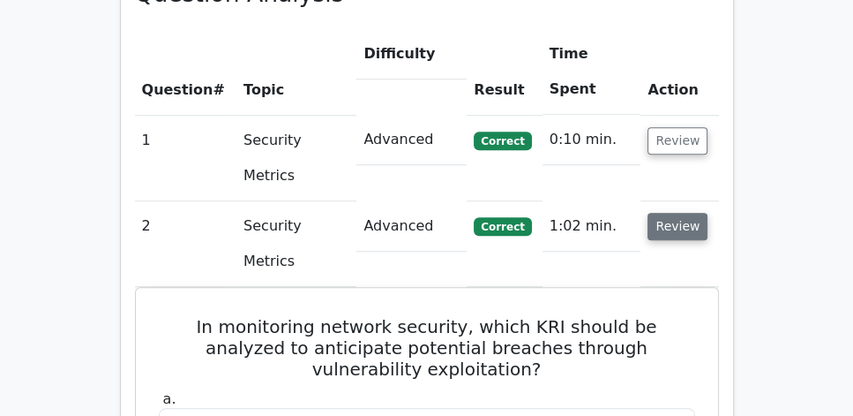
click at [669, 213] on button "Review" at bounding box center [678, 226] width 60 height 27
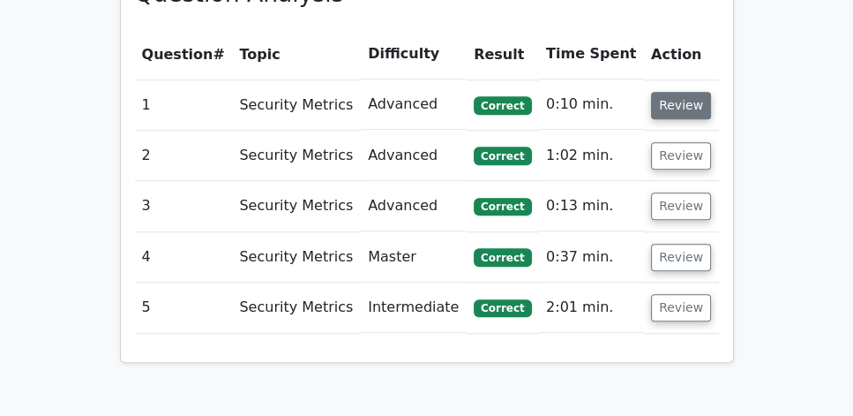
click at [675, 92] on button "Review" at bounding box center [681, 105] width 60 height 27
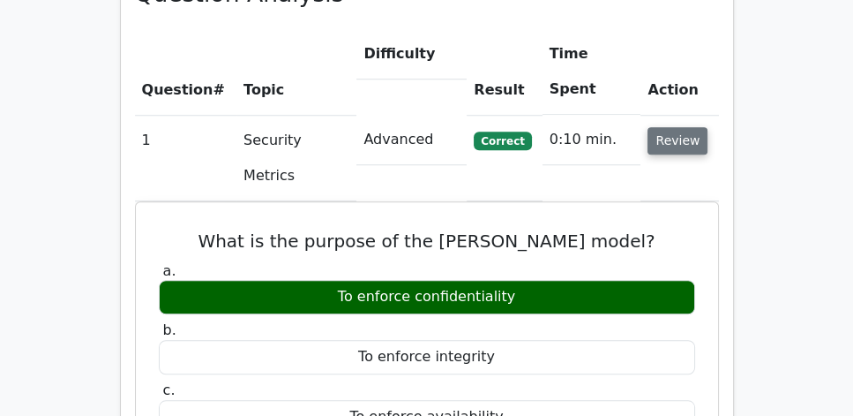
click at [675, 127] on button "Review" at bounding box center [678, 140] width 60 height 27
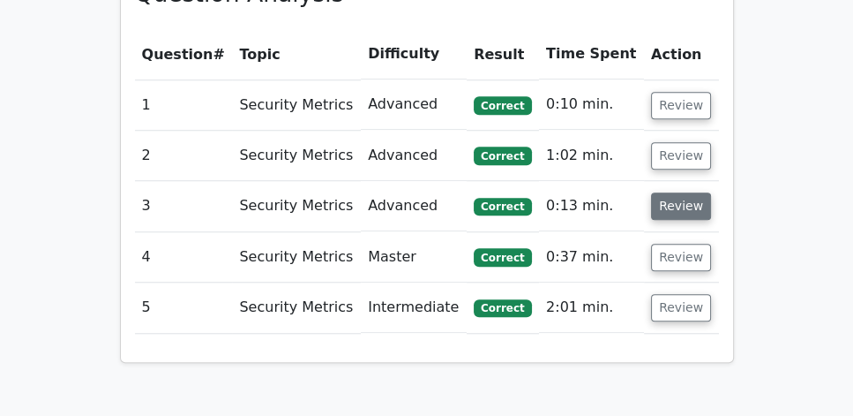
click at [668, 192] on button "Review" at bounding box center [681, 205] width 60 height 27
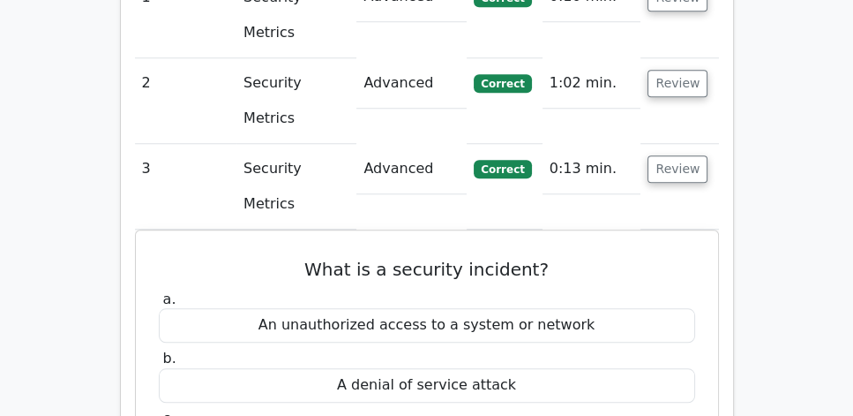
scroll to position [1462, 0]
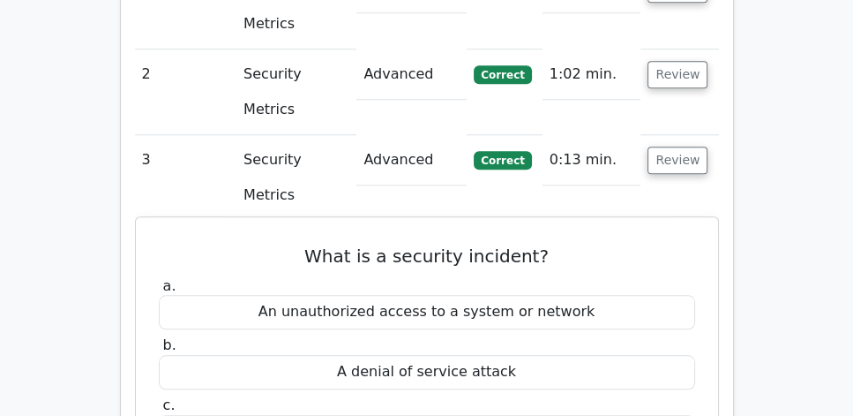
copy div "Any adverse event or activity that compromises the security of information asse…"
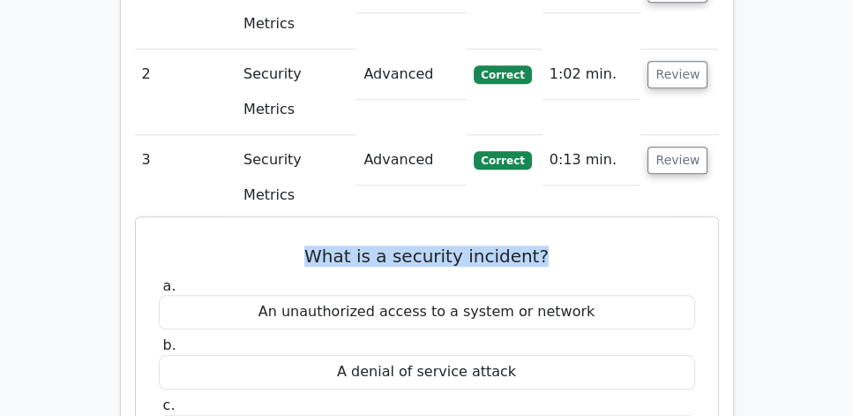
drag, startPoint x: 300, startPoint y: 71, endPoint x: 563, endPoint y: 73, distance: 262.9
click at [563, 245] on h5 "What is a security incident?" at bounding box center [427, 255] width 540 height 21
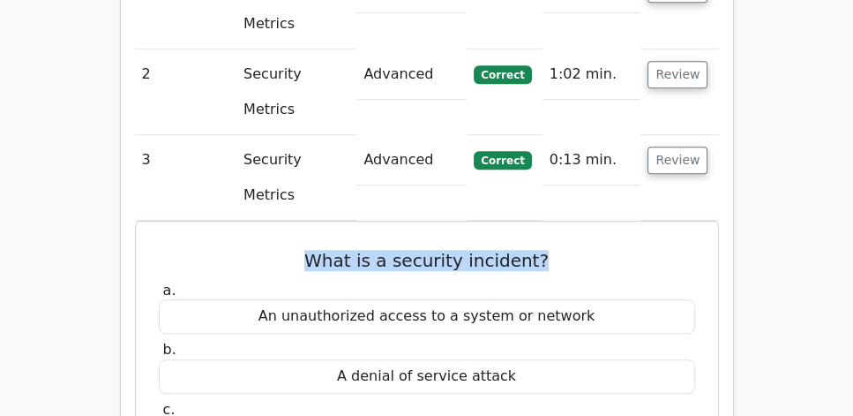
copy h5 "What is a security incident?"
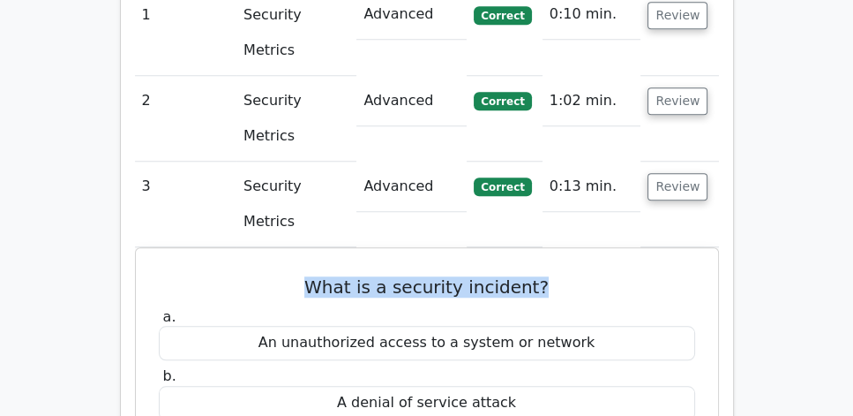
scroll to position [1361, 0]
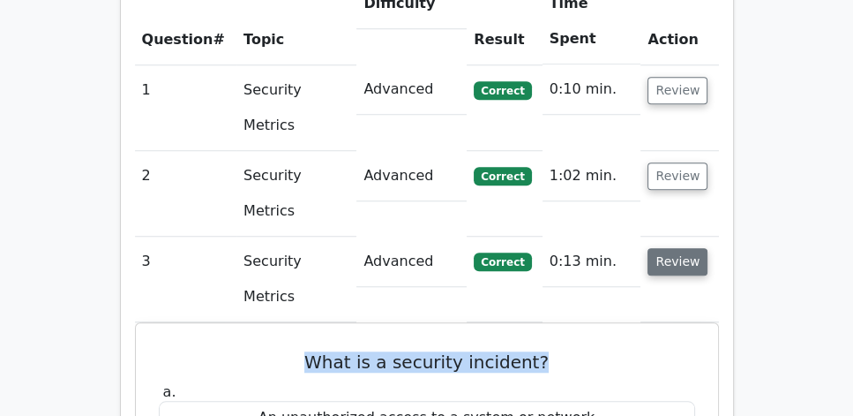
click at [664, 248] on button "Review" at bounding box center [678, 261] width 60 height 27
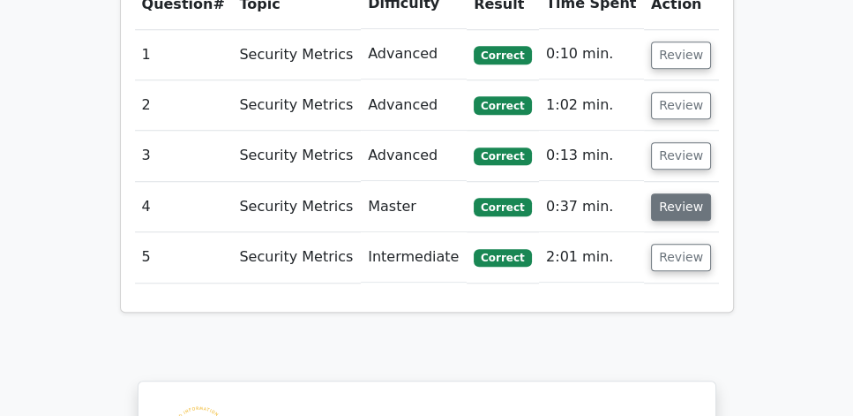
click at [670, 193] on button "Review" at bounding box center [681, 206] width 60 height 27
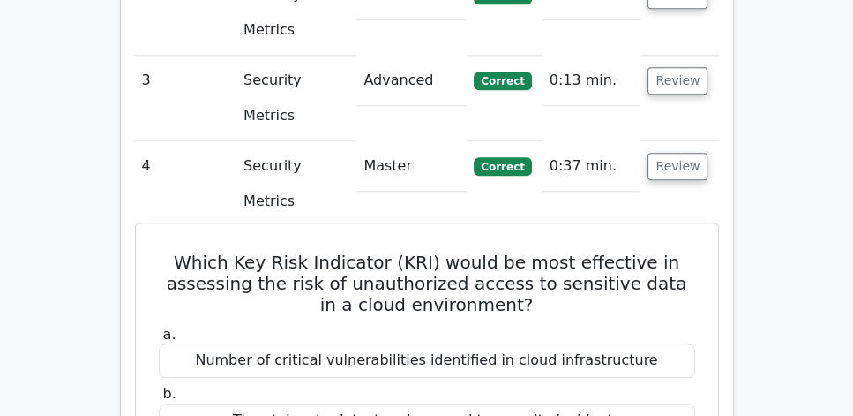
scroll to position [1512, 0]
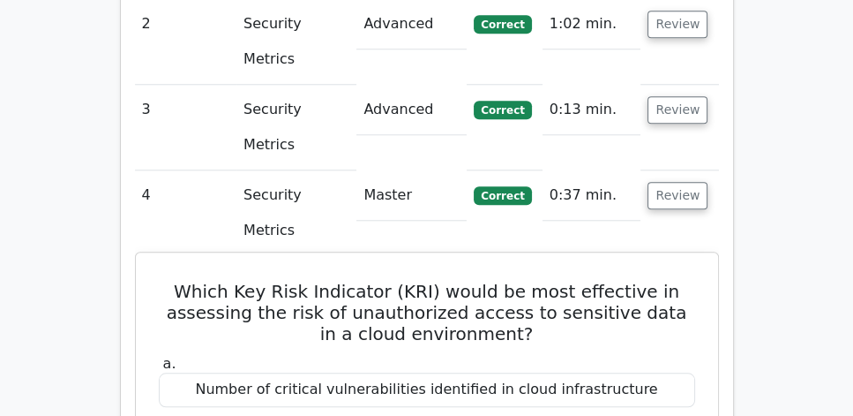
drag, startPoint x: 187, startPoint y: 77, endPoint x: 554, endPoint y: 352, distance: 458.8
copy div "Which Key Risk Indicator (KRI) would be most effective in assessing the risk of…"
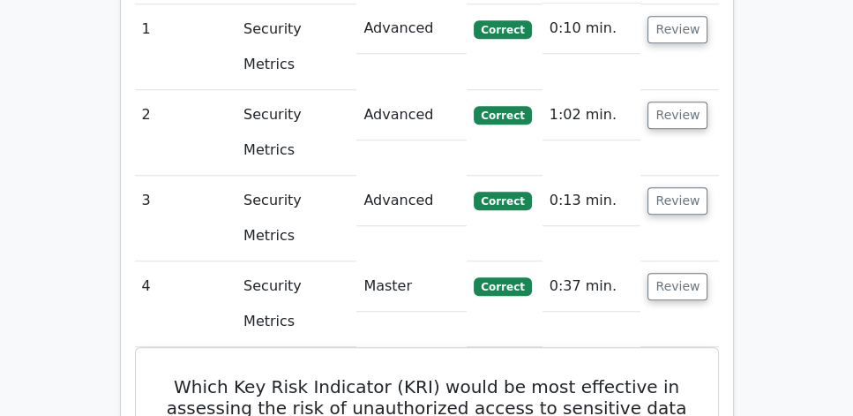
scroll to position [1412, 0]
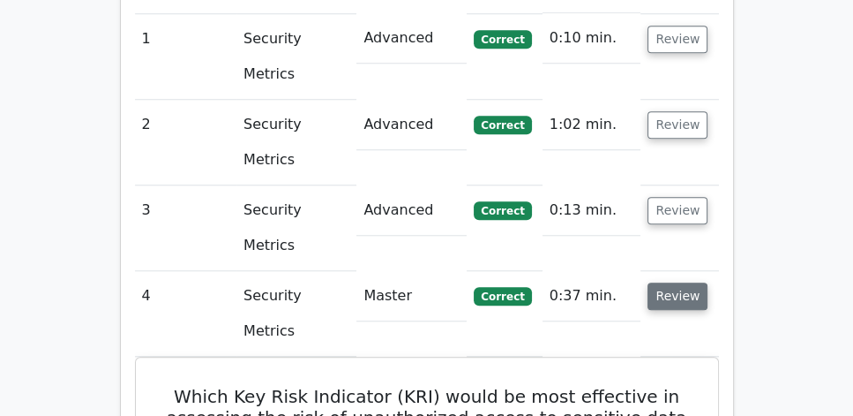
click at [676, 282] on button "Review" at bounding box center [678, 295] width 60 height 27
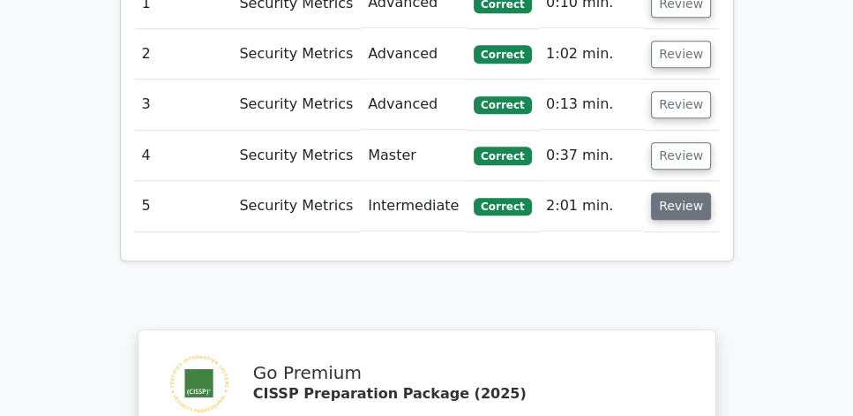
click at [667, 192] on button "Review" at bounding box center [681, 205] width 60 height 27
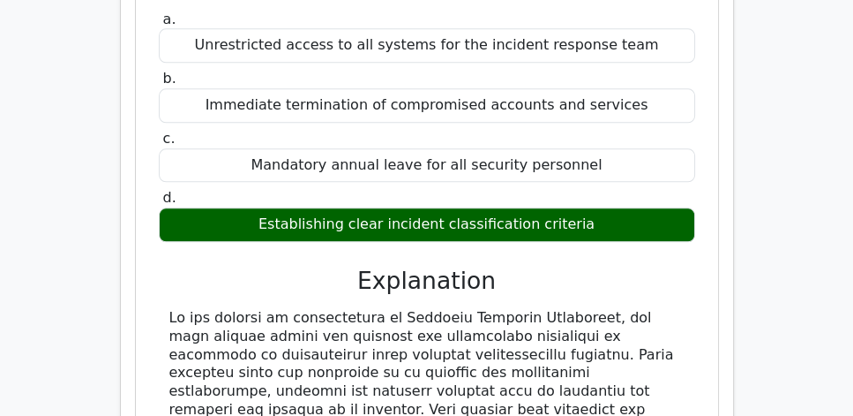
scroll to position [1966, 0]
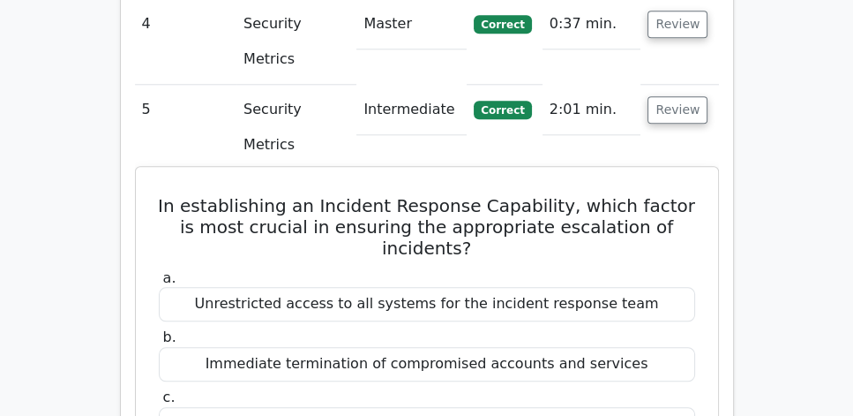
scroll to position [1563, 0]
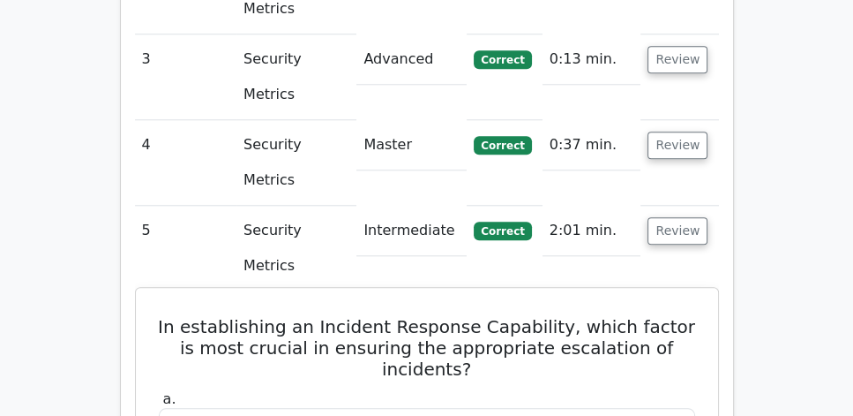
drag, startPoint x: 131, startPoint y: 64, endPoint x: 559, endPoint y: 193, distance: 446.9
click at [448, 316] on h5 "In establishing an Incident Response Capability, which factor is most crucial i…" at bounding box center [427, 348] width 540 height 64
drag, startPoint x: 163, startPoint y: 70, endPoint x: 479, endPoint y: 167, distance: 330.5
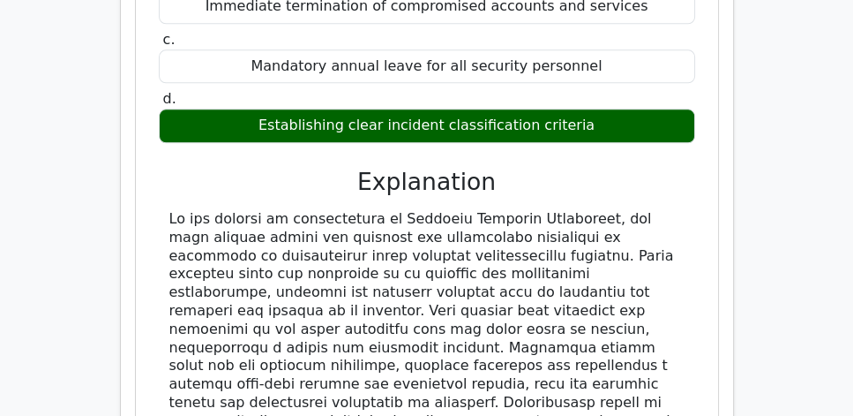
scroll to position [2168, 0]
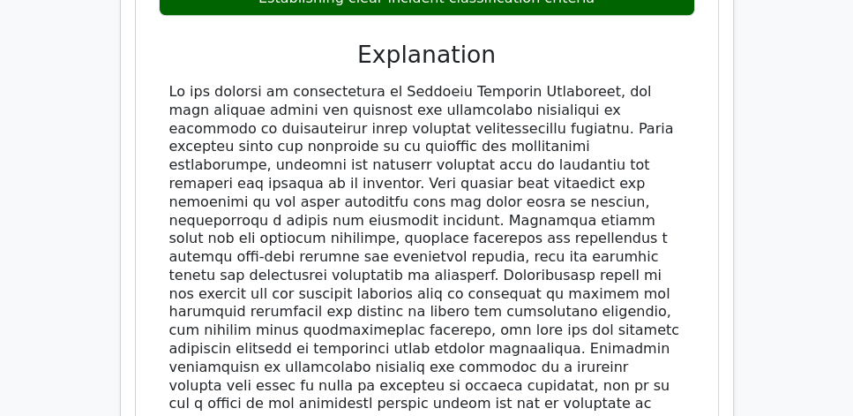
click at [410, 179] on div at bounding box center [426, 294] width 515 height 422
copy div "In establishing an Incident Response Capability, which factor is most crucial i…"
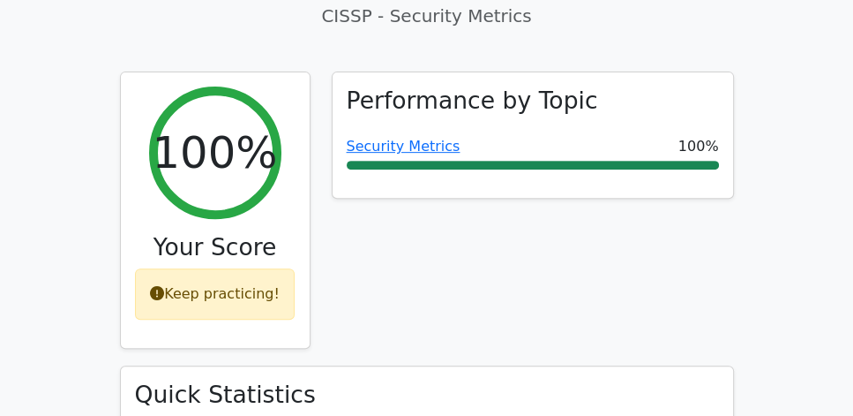
scroll to position [655, 0]
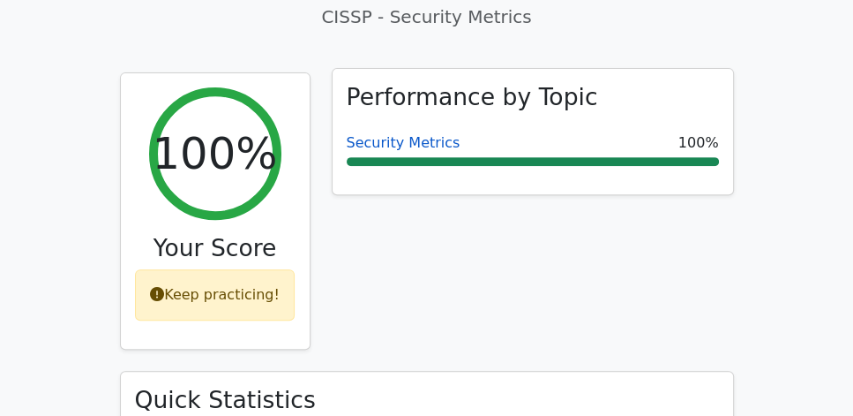
click at [384, 134] on link "Security Metrics" at bounding box center [404, 142] width 114 height 17
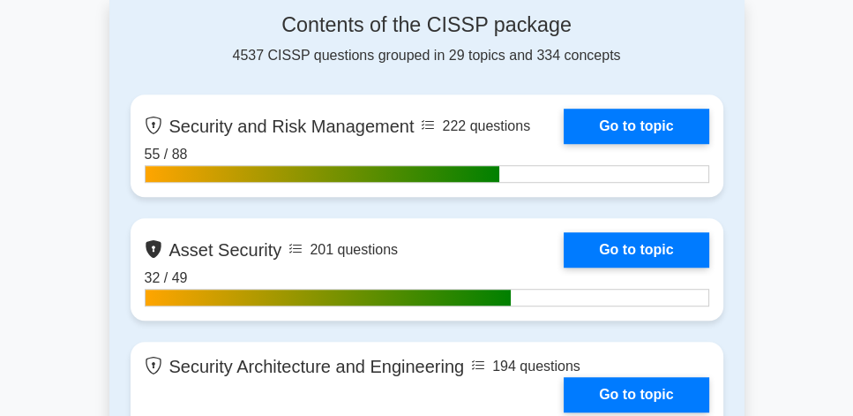
scroll to position [1109, 0]
